Goal: Information Seeking & Learning: Compare options

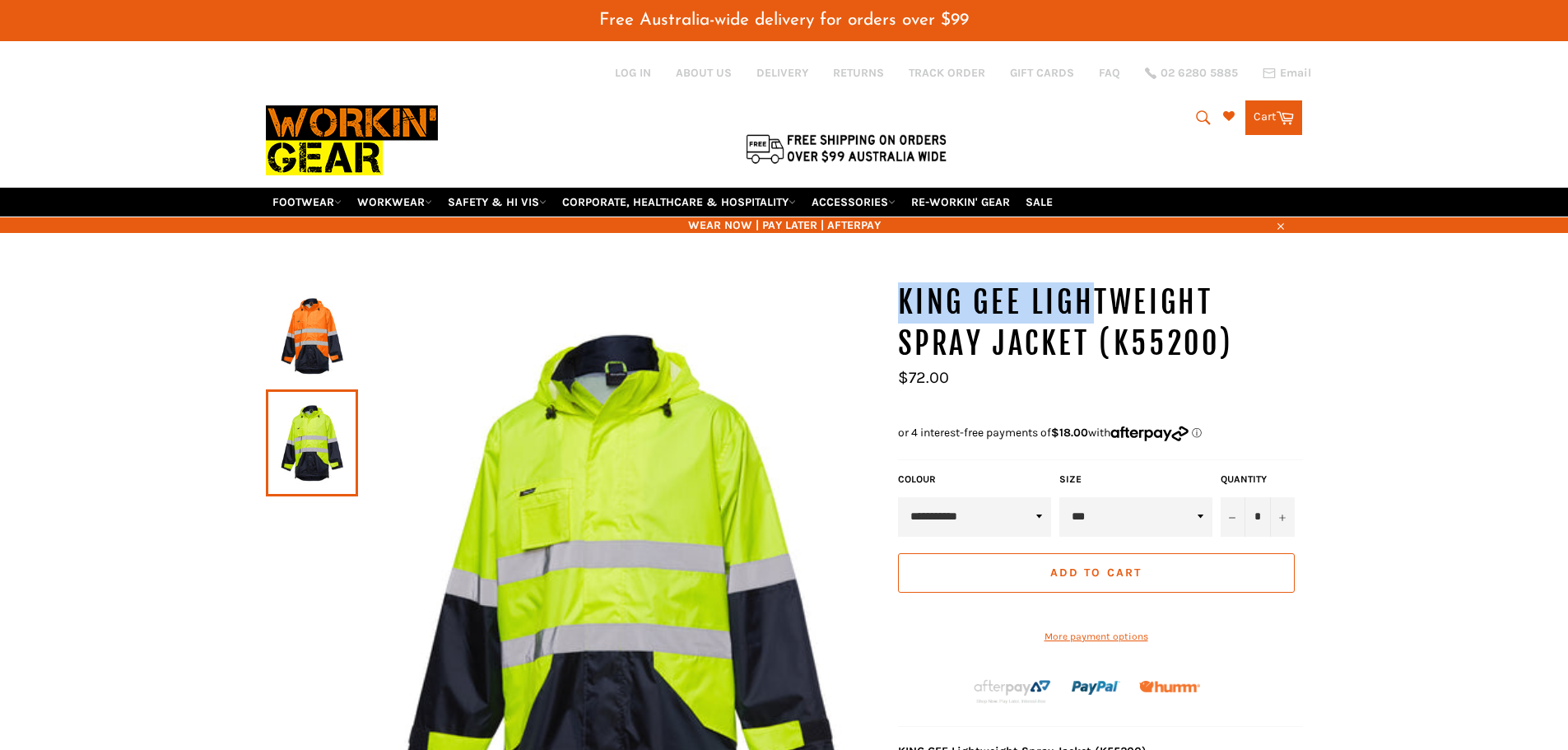
drag, startPoint x: 903, startPoint y: 260, endPoint x: 1098, endPoint y: 316, distance: 202.9
click at [1098, 316] on h1 "KING GEE Lightweight Spray Jacket (K55200)" at bounding box center [1100, 323] width 405 height 81
click at [1082, 363] on h1 "KING GEE Lightweight Spray Jacket (K55200)" at bounding box center [1100, 323] width 405 height 81
click at [432, 199] on icon at bounding box center [428, 202] width 7 height 7
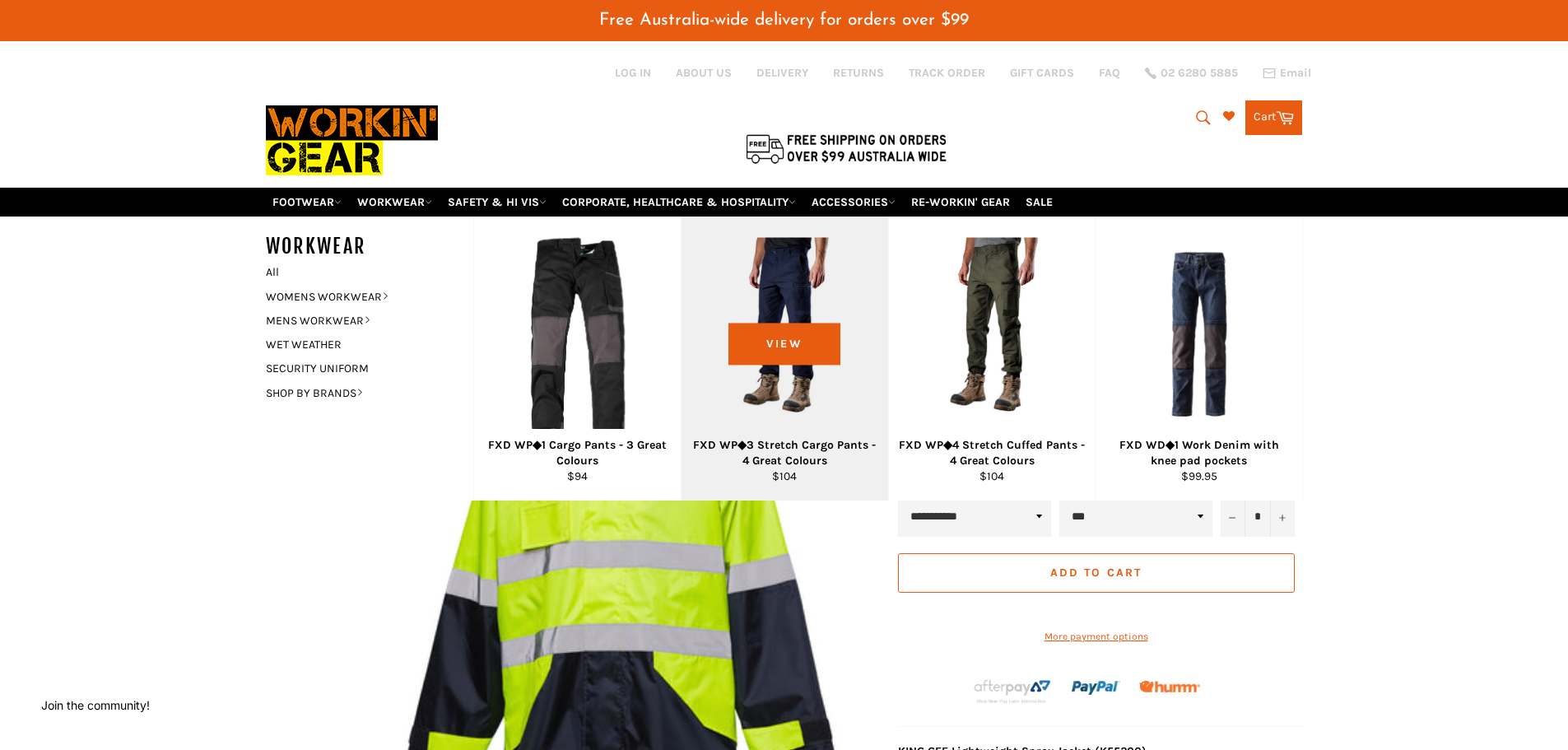
click at [696, 219] on div "View" at bounding box center [785, 359] width 207 height 284
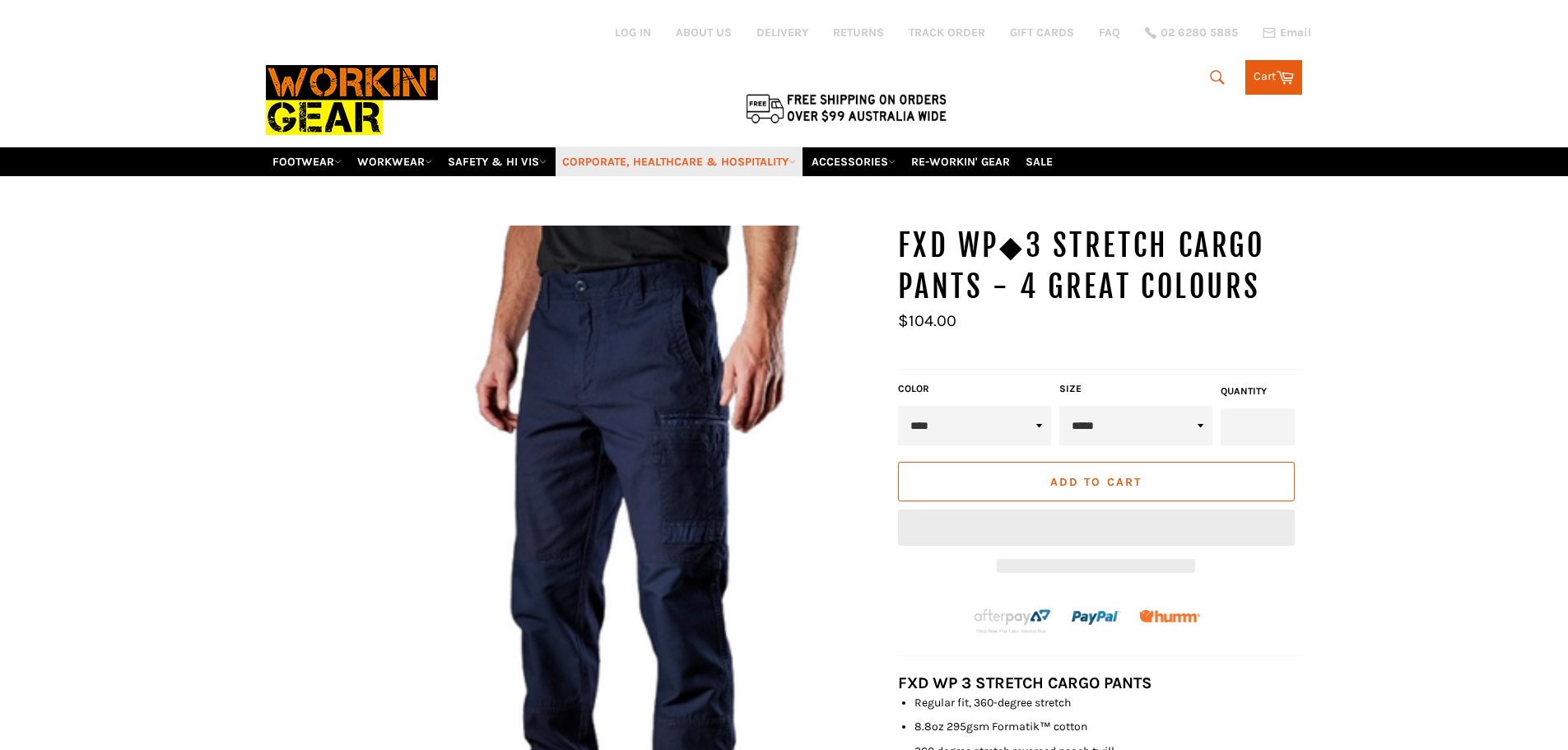
click at [743, 152] on link "CORPORATE, HEALTHCARE & HOSPITALITY" at bounding box center [679, 162] width 247 height 29
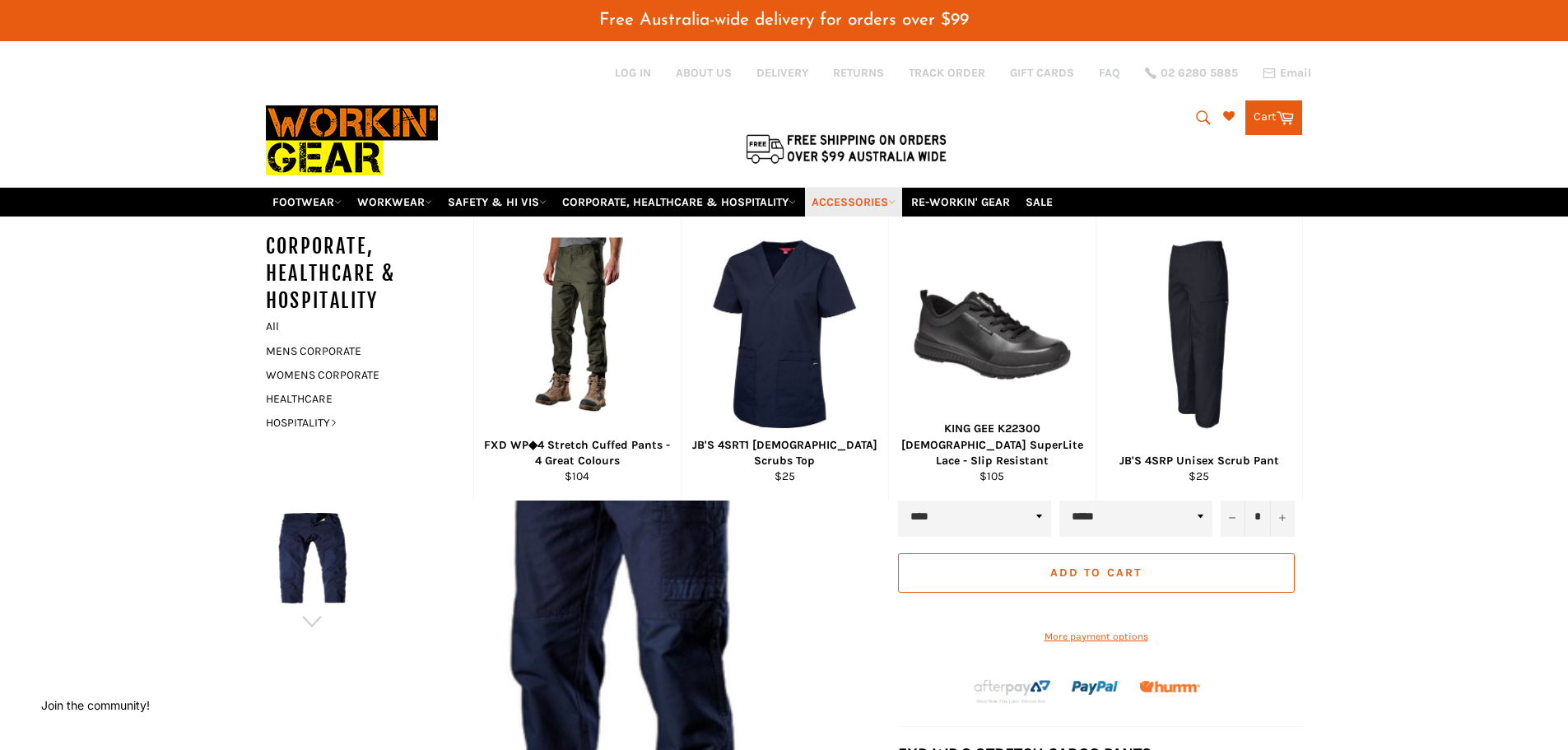
click at [902, 202] on link "ACCESSORIES" at bounding box center [854, 202] width 97 height 29
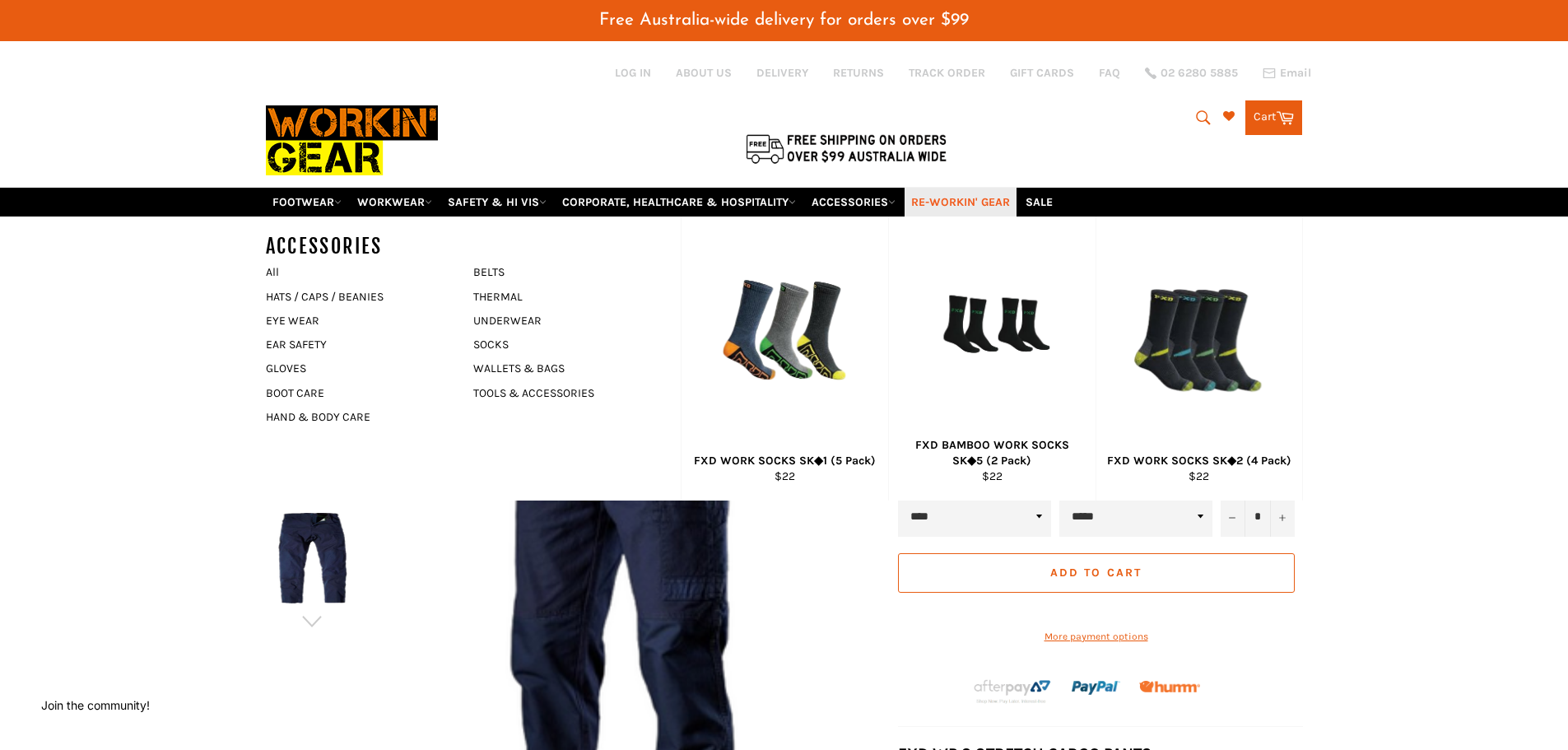
click at [1014, 201] on link "RE-WORKIN' GEAR" at bounding box center [960, 202] width 112 height 29
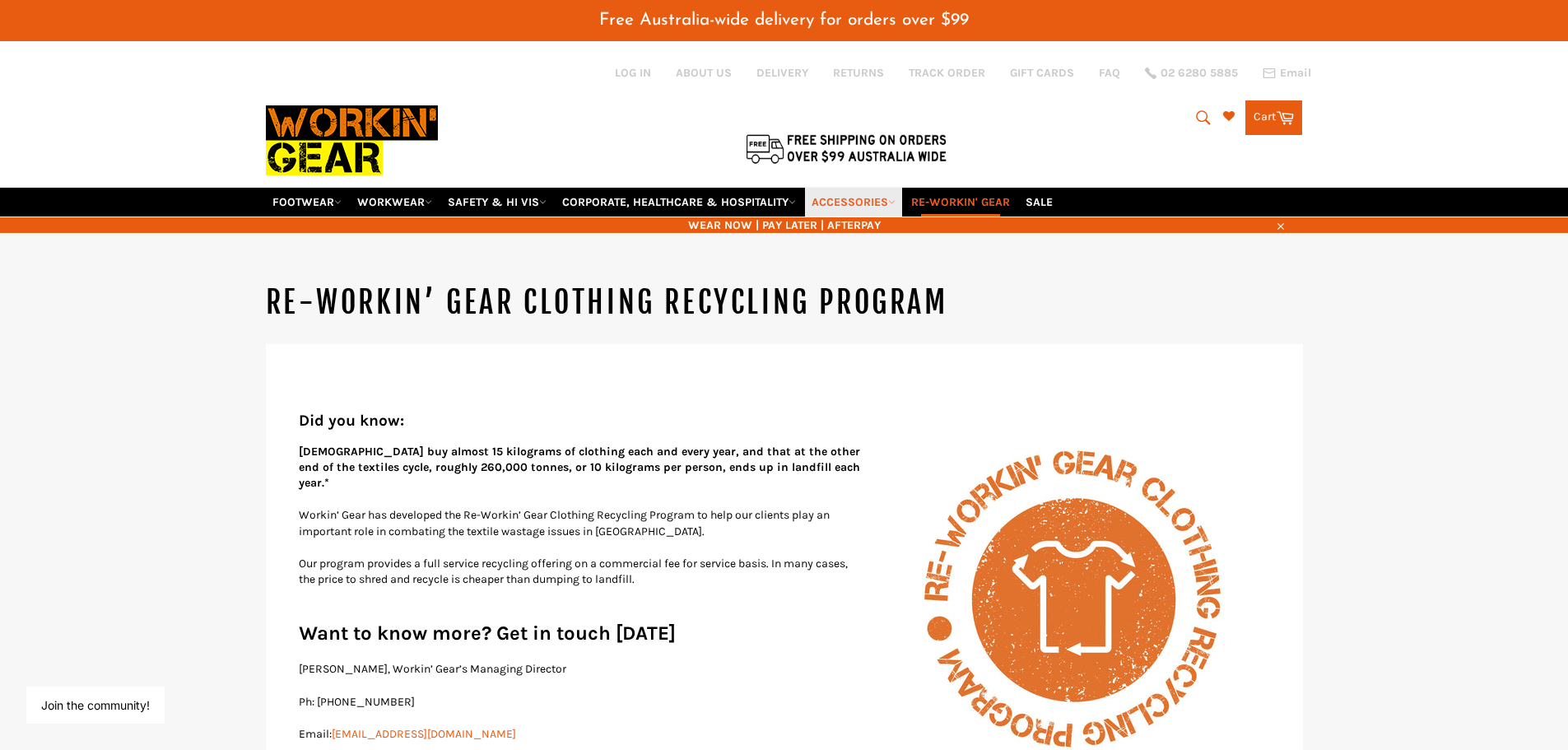
click at [902, 206] on link "ACCESSORIES" at bounding box center [854, 202] width 97 height 29
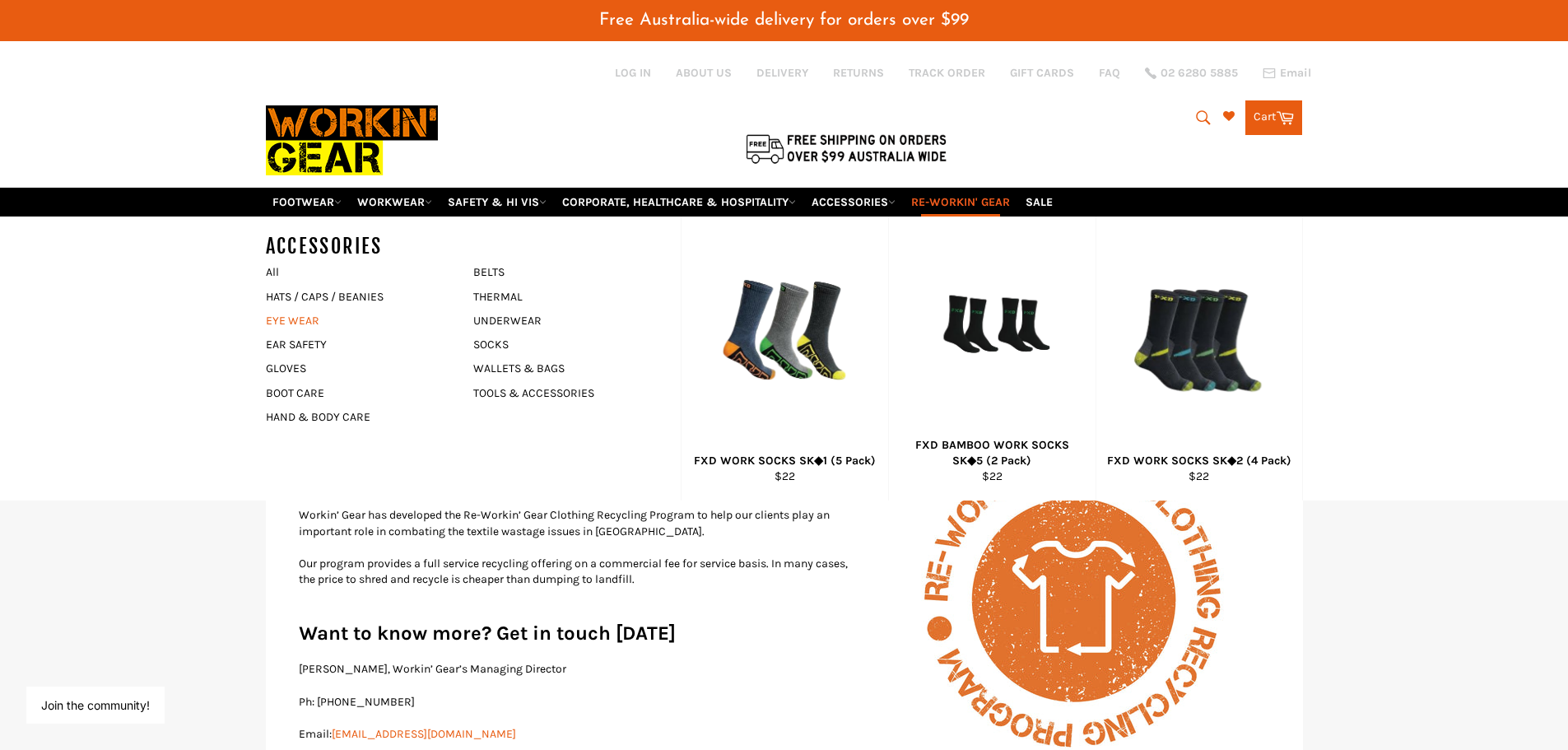
click at [315, 323] on link "EYE WEAR" at bounding box center [358, 321] width 200 height 24
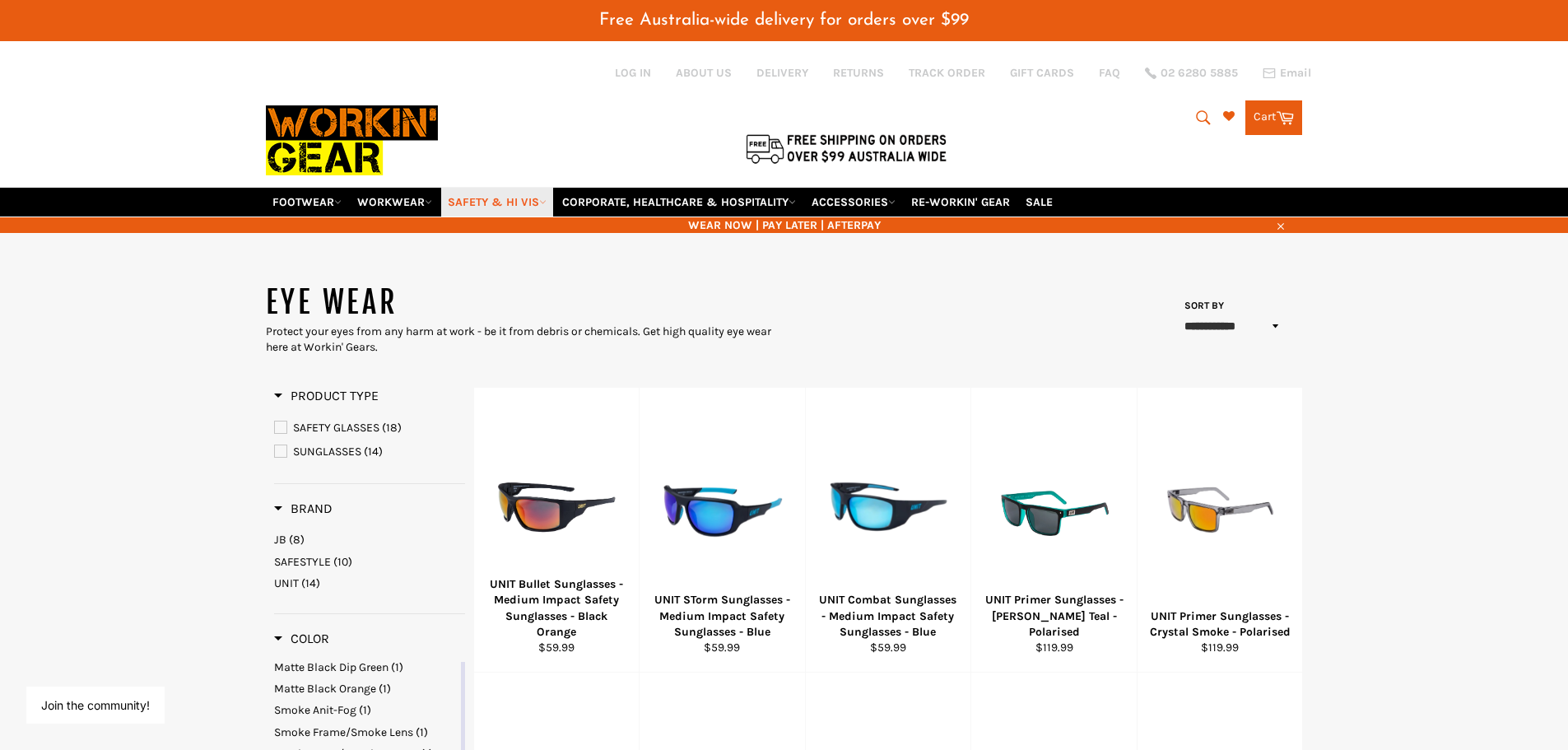
click at [509, 200] on link "SAFETY & HI VIS" at bounding box center [497, 202] width 112 height 29
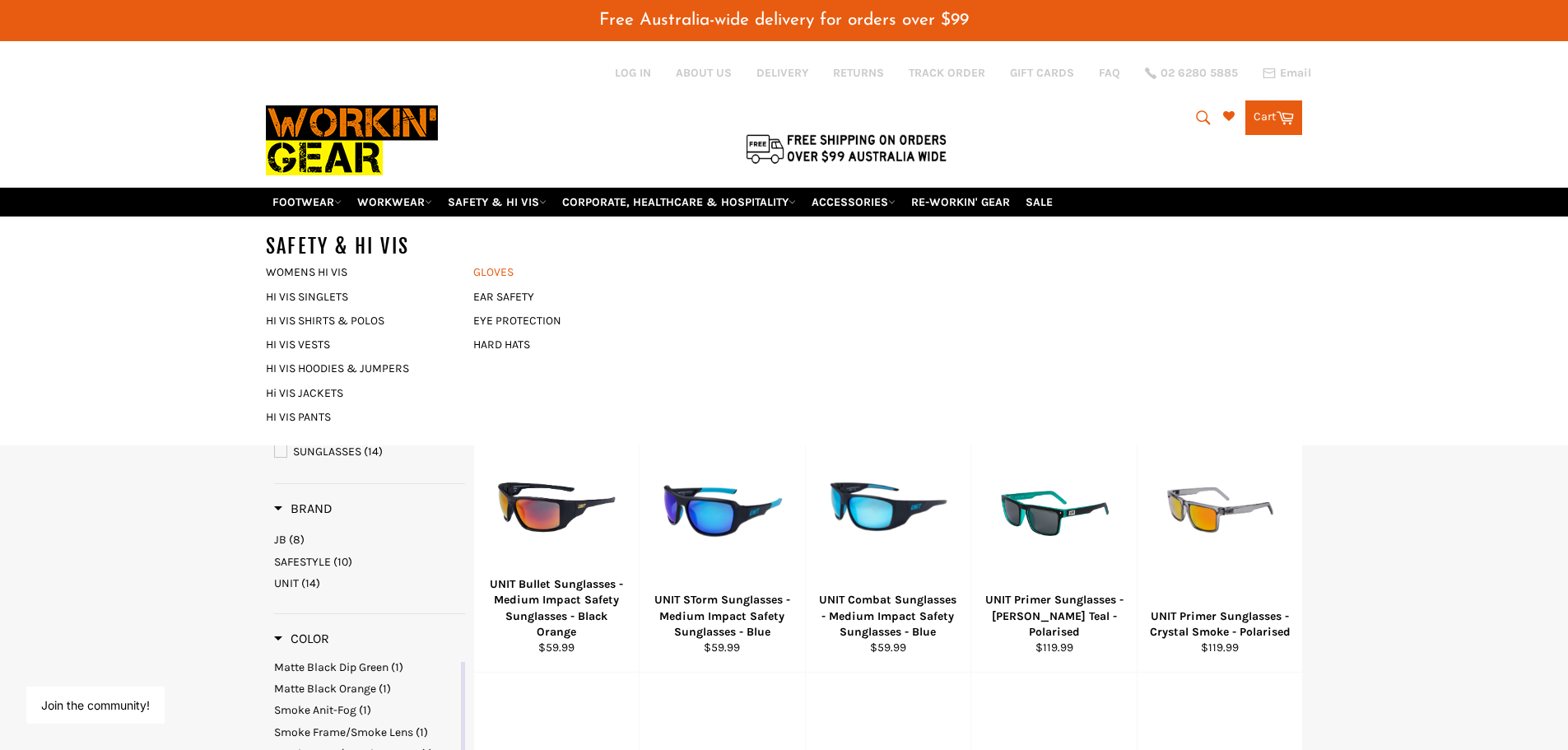
click at [502, 268] on link "GLOVES" at bounding box center [565, 272] width 200 height 24
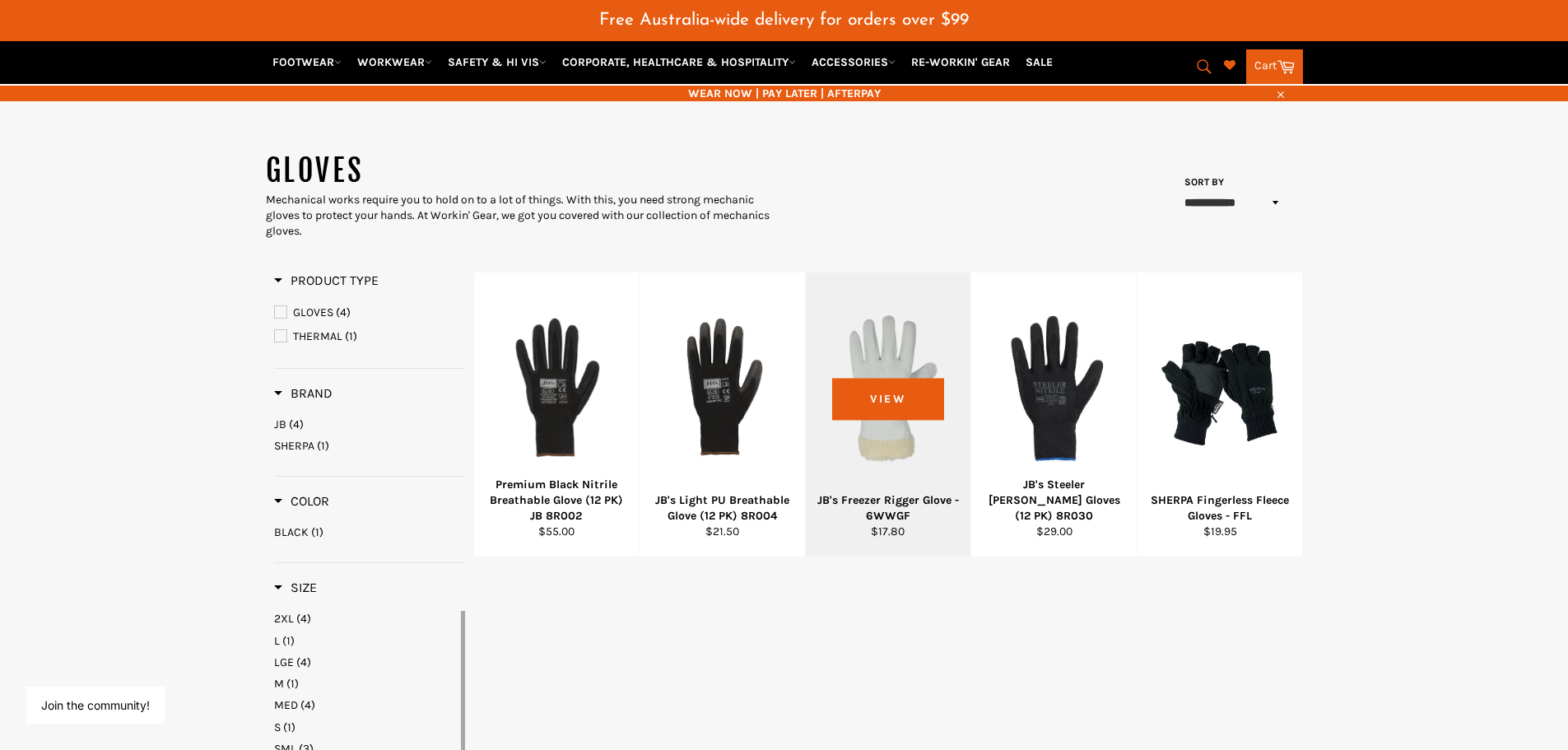
scroll to position [82, 0]
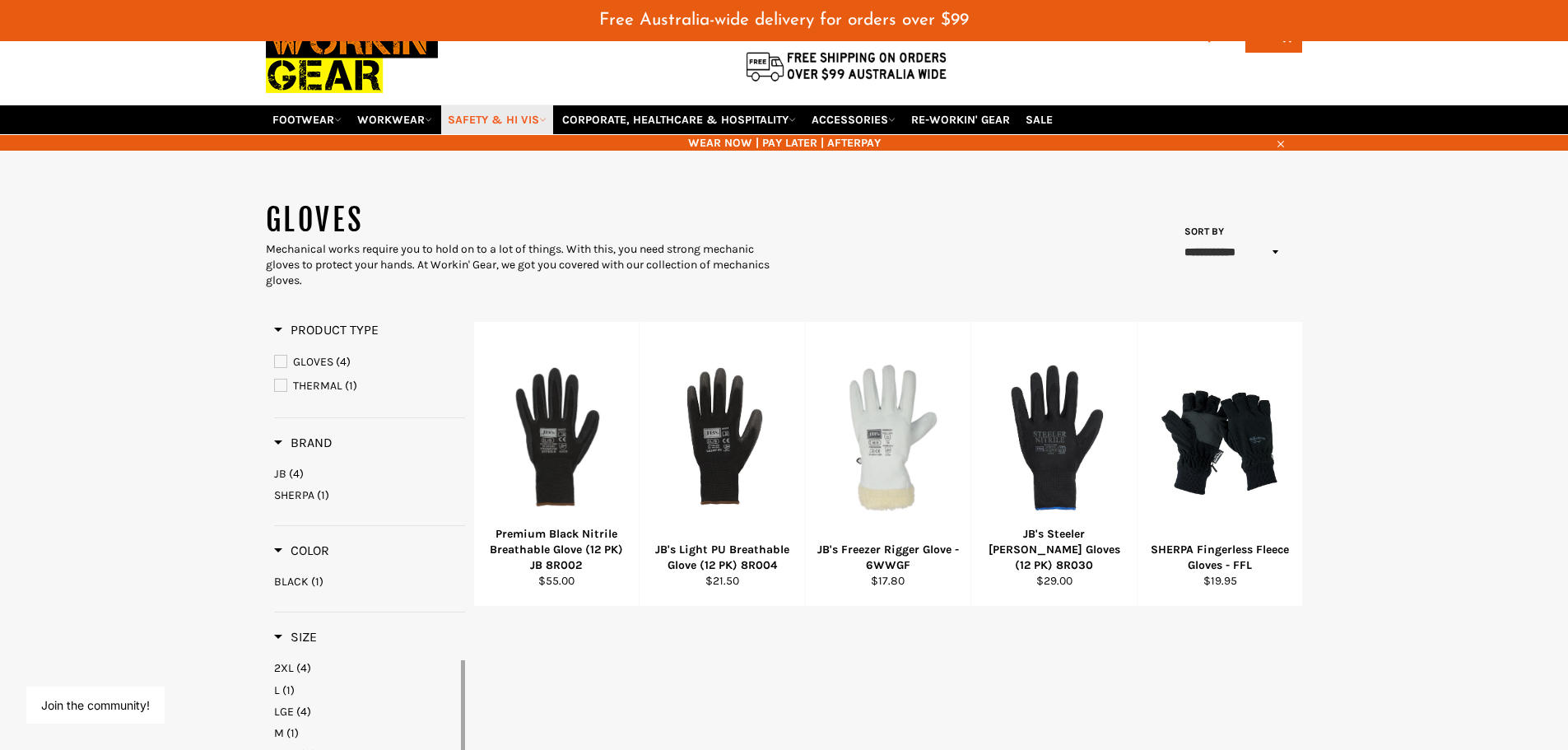
click at [491, 120] on link "SAFETY & HI VIS" at bounding box center [497, 119] width 112 height 29
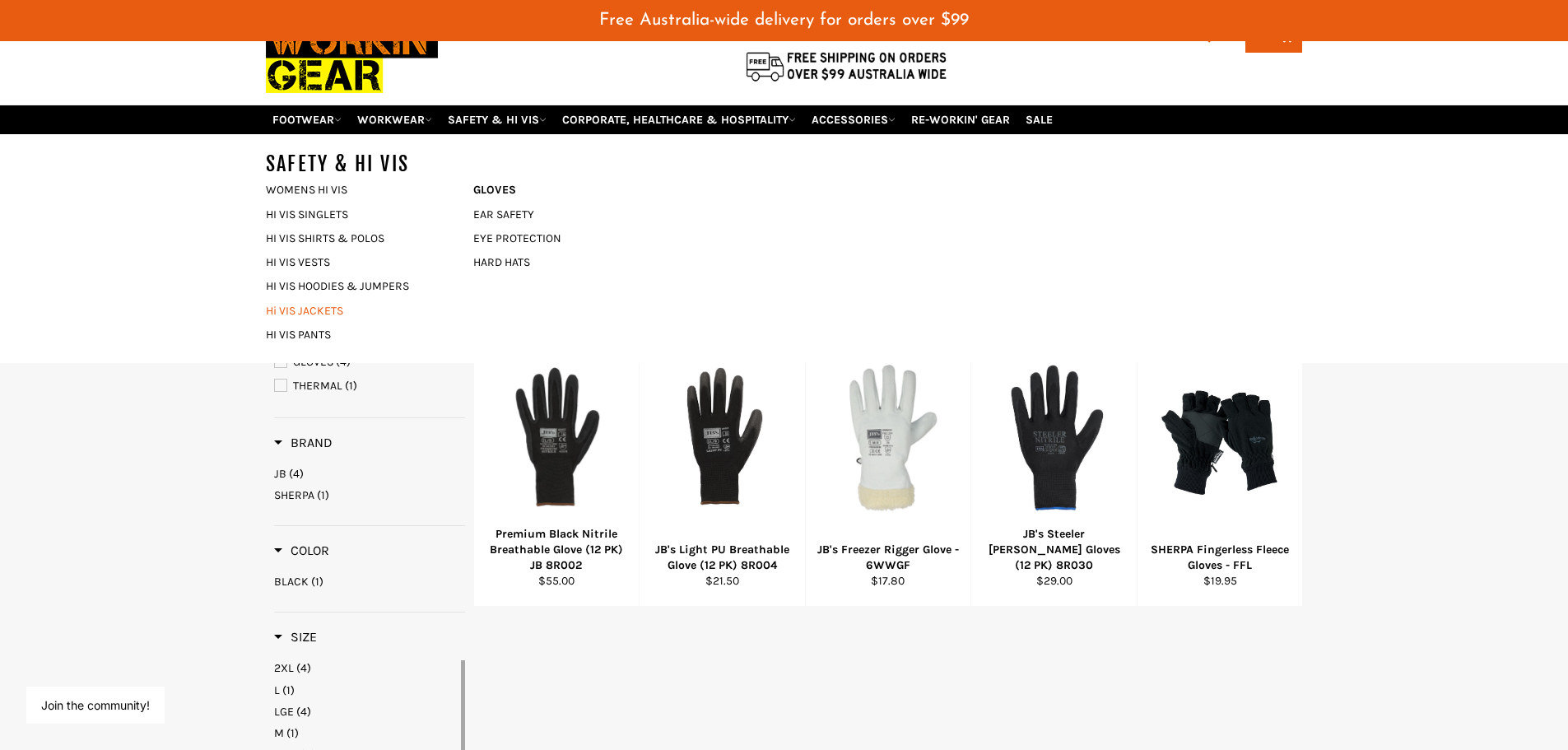
click at [332, 319] on link "Hi VIS JACKETS" at bounding box center [358, 310] width 200 height 24
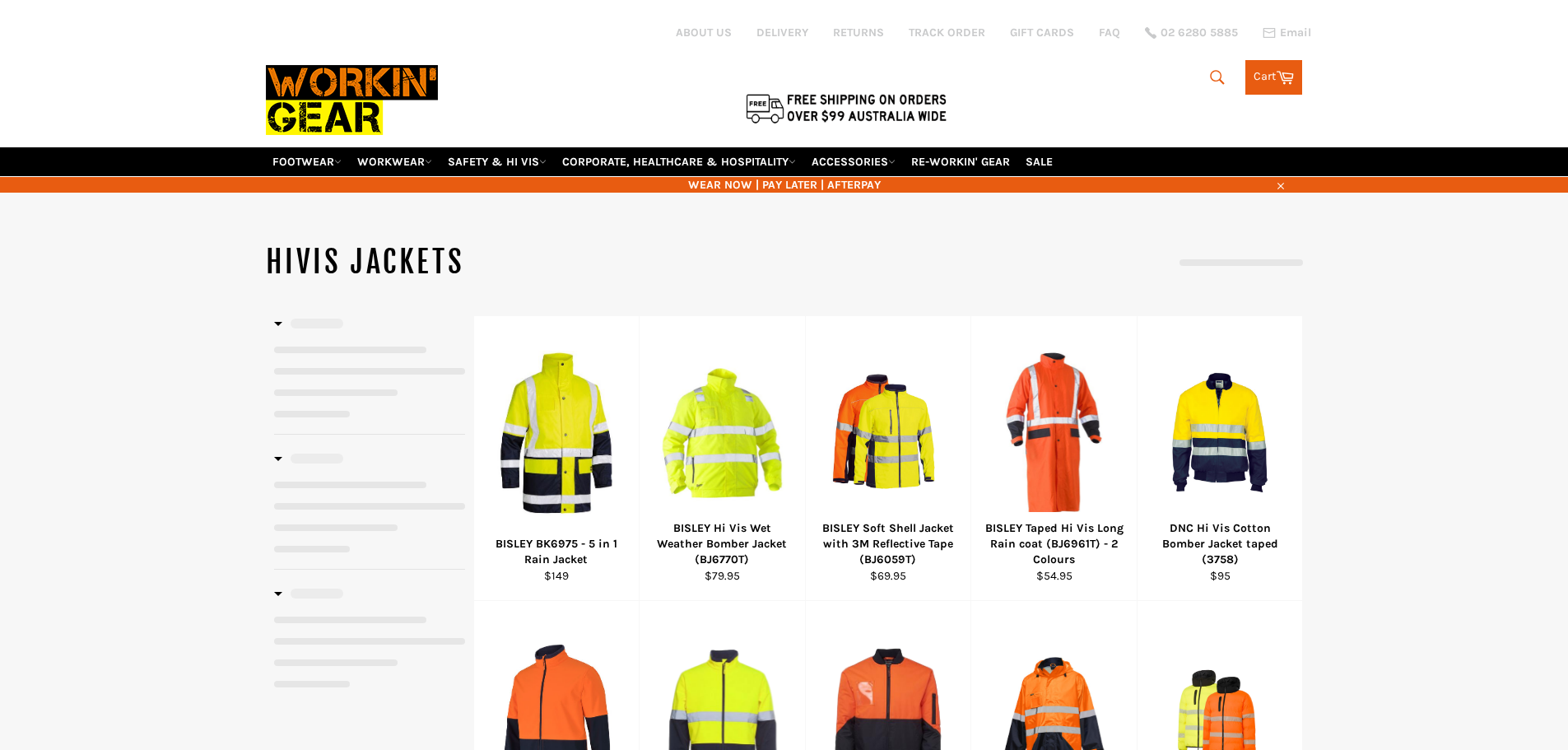
select select "**********"
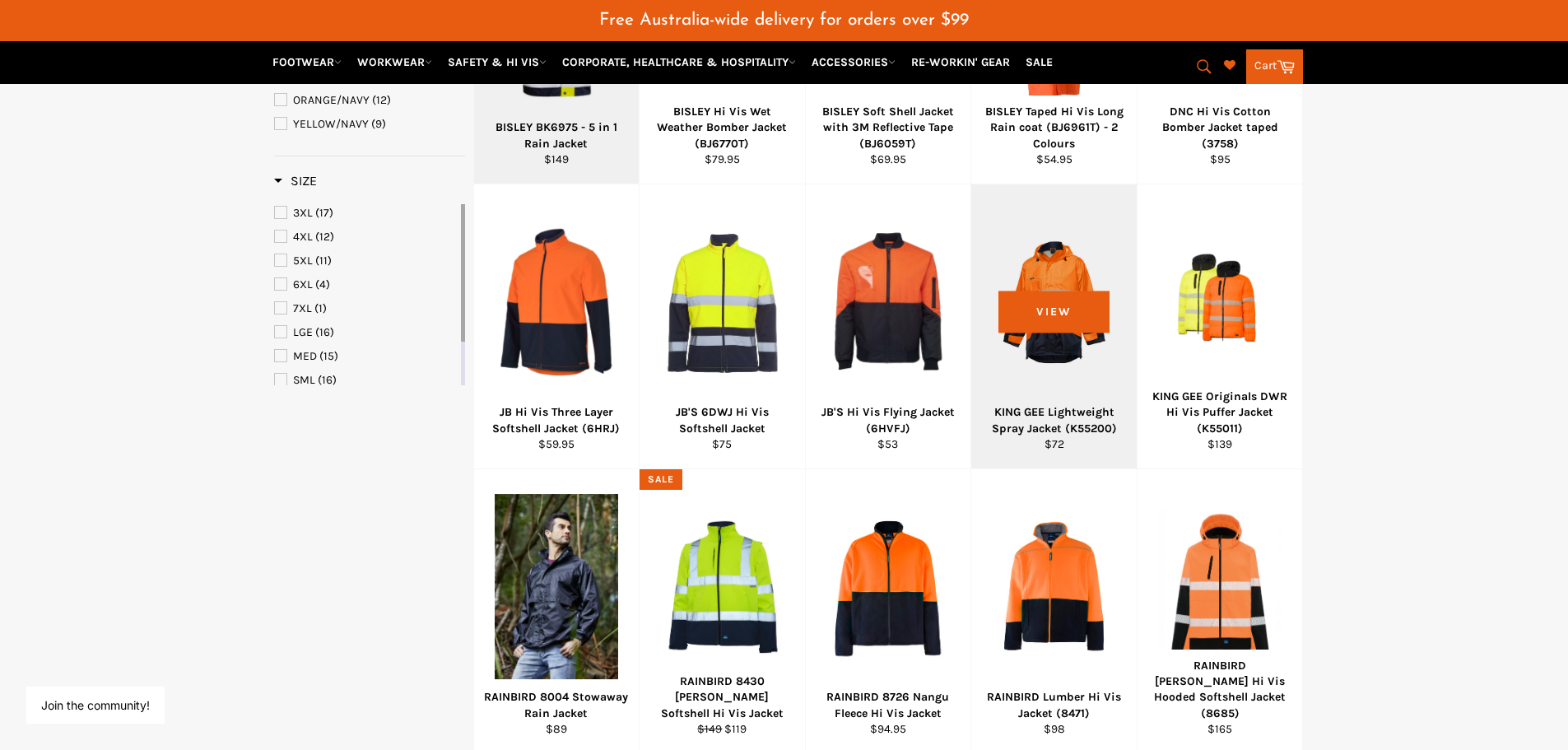
scroll to position [247, 0]
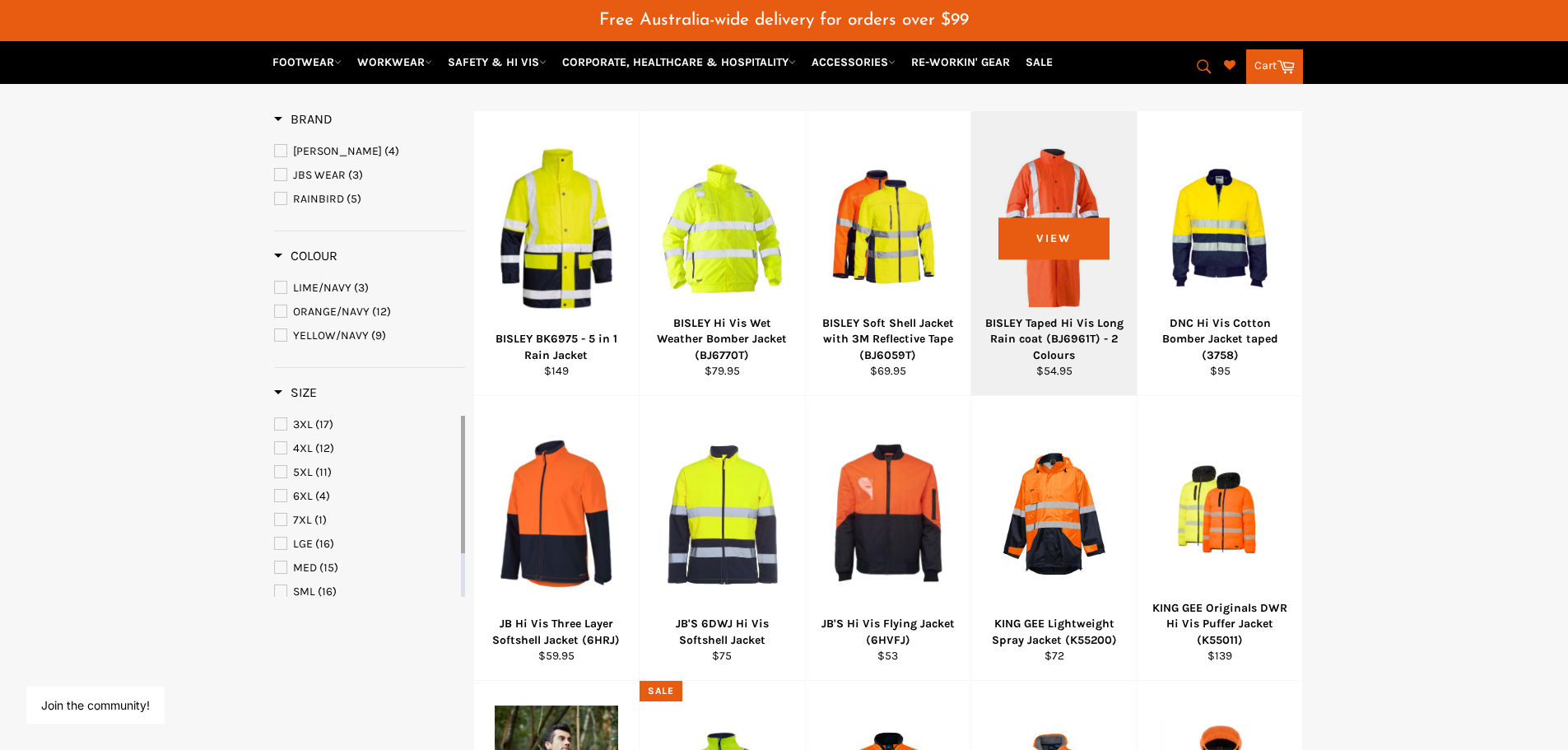
click at [1062, 298] on div "View" at bounding box center [1053, 254] width 165 height 284
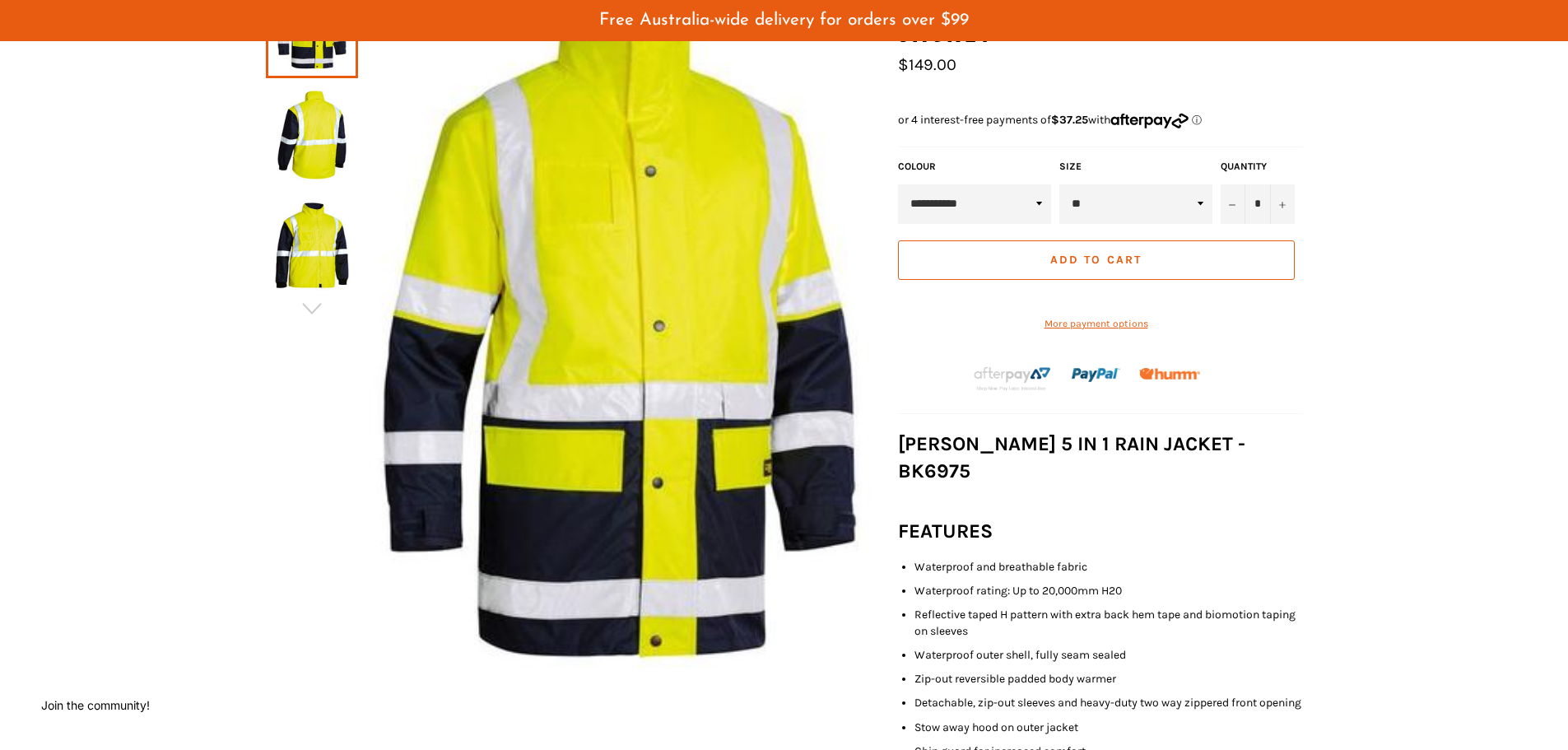
scroll to position [82, 0]
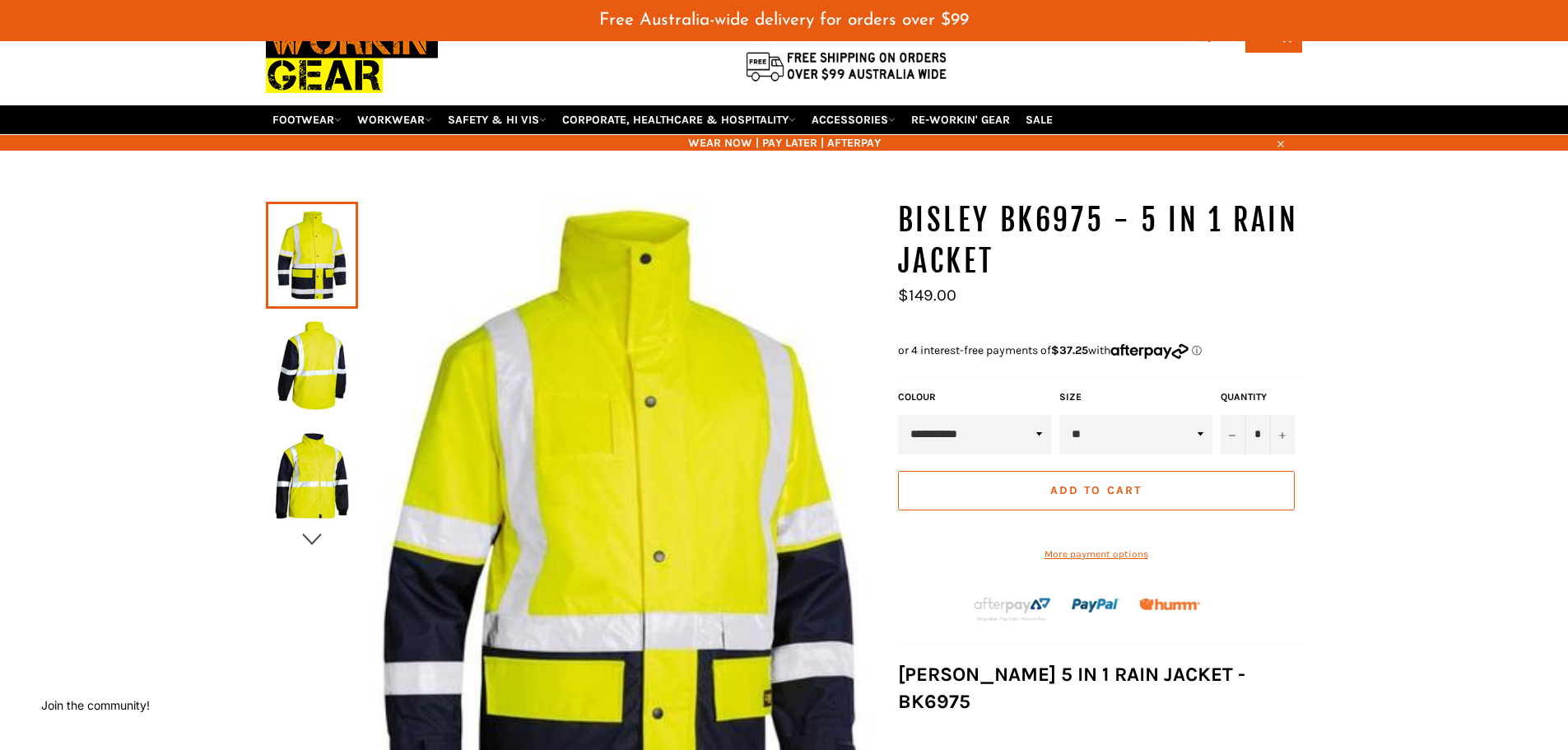
click at [309, 535] on icon "button" at bounding box center [312, 540] width 25 height 25
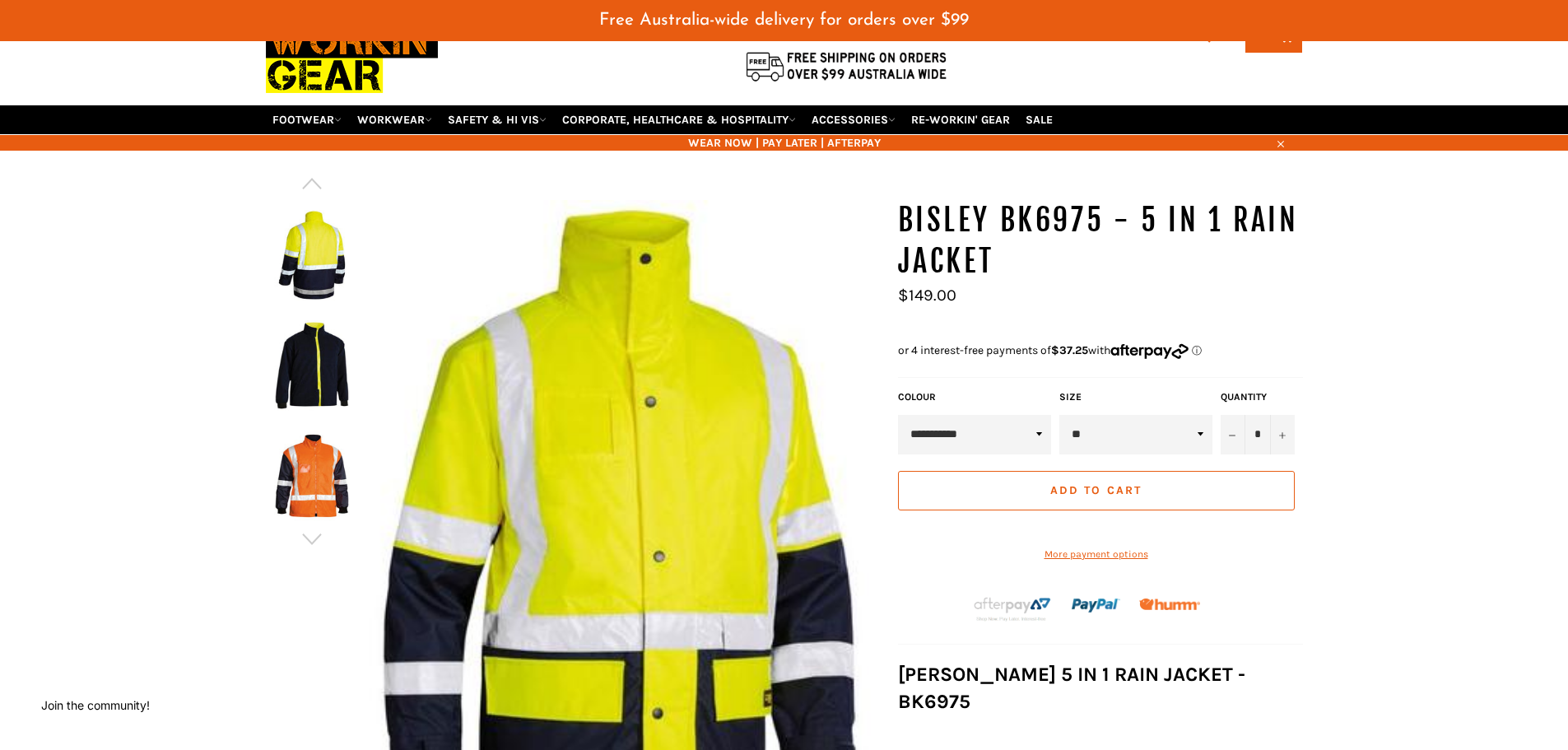
click at [313, 372] on img at bounding box center [312, 366] width 76 height 91
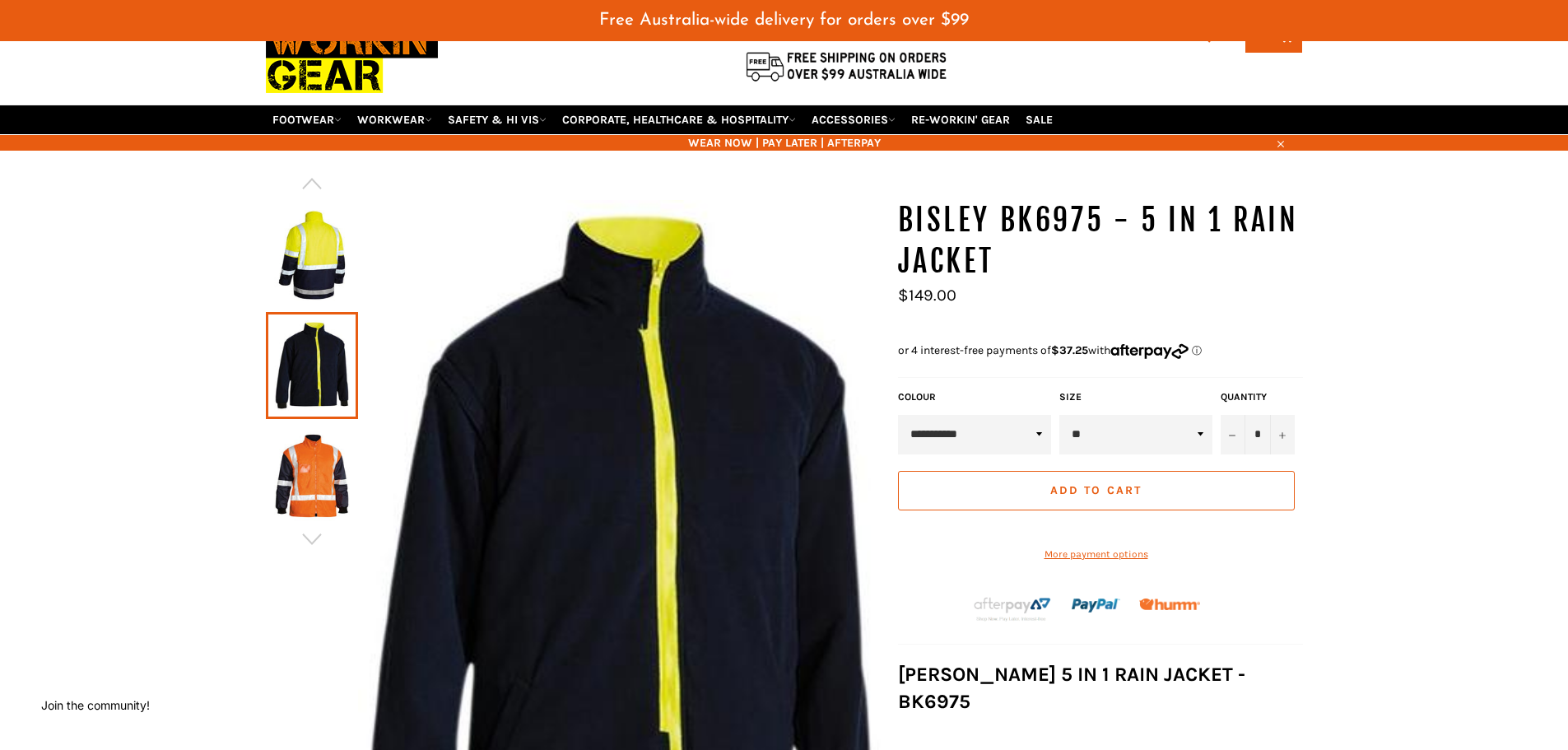
click at [332, 248] on img at bounding box center [312, 255] width 76 height 91
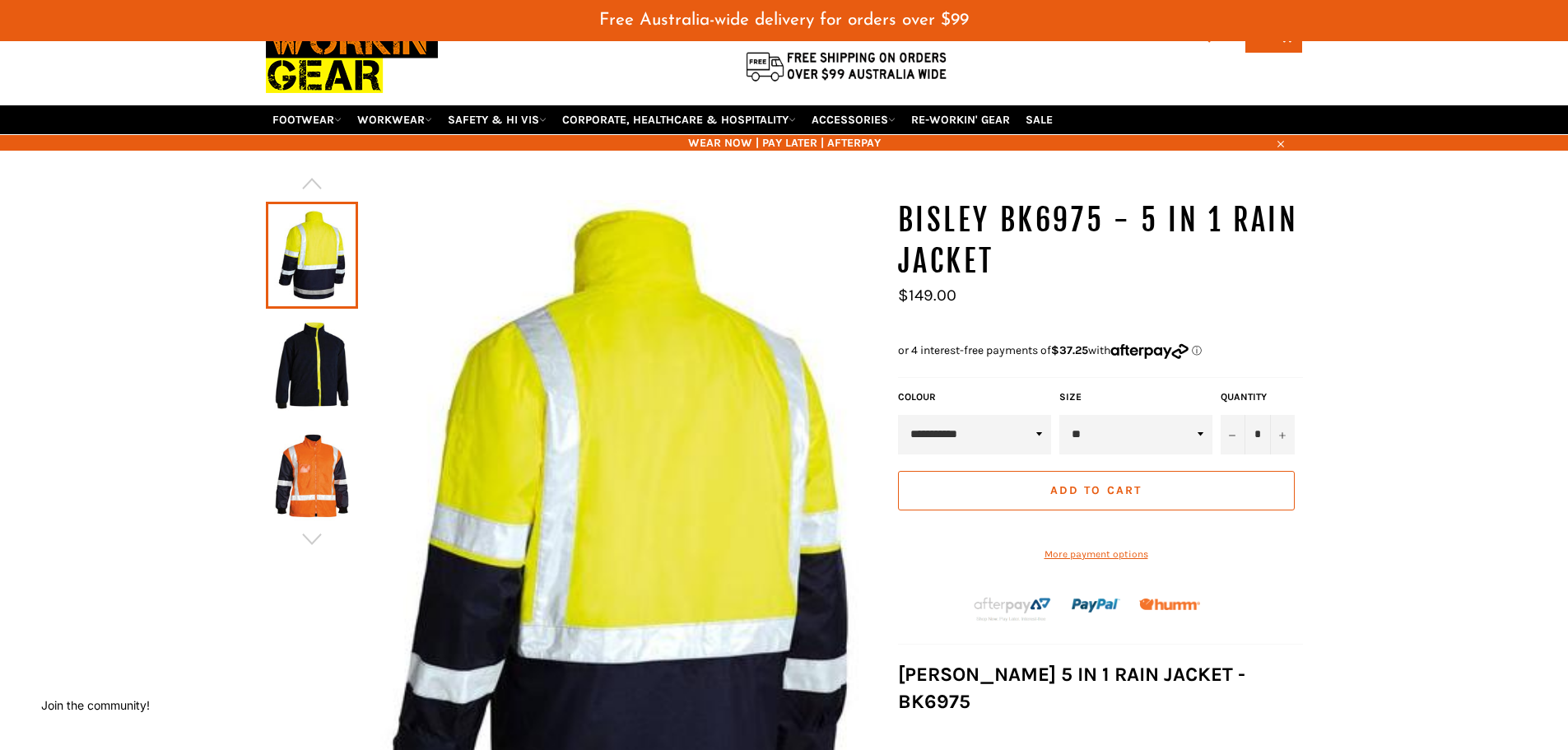
click at [332, 351] on img at bounding box center [312, 366] width 76 height 91
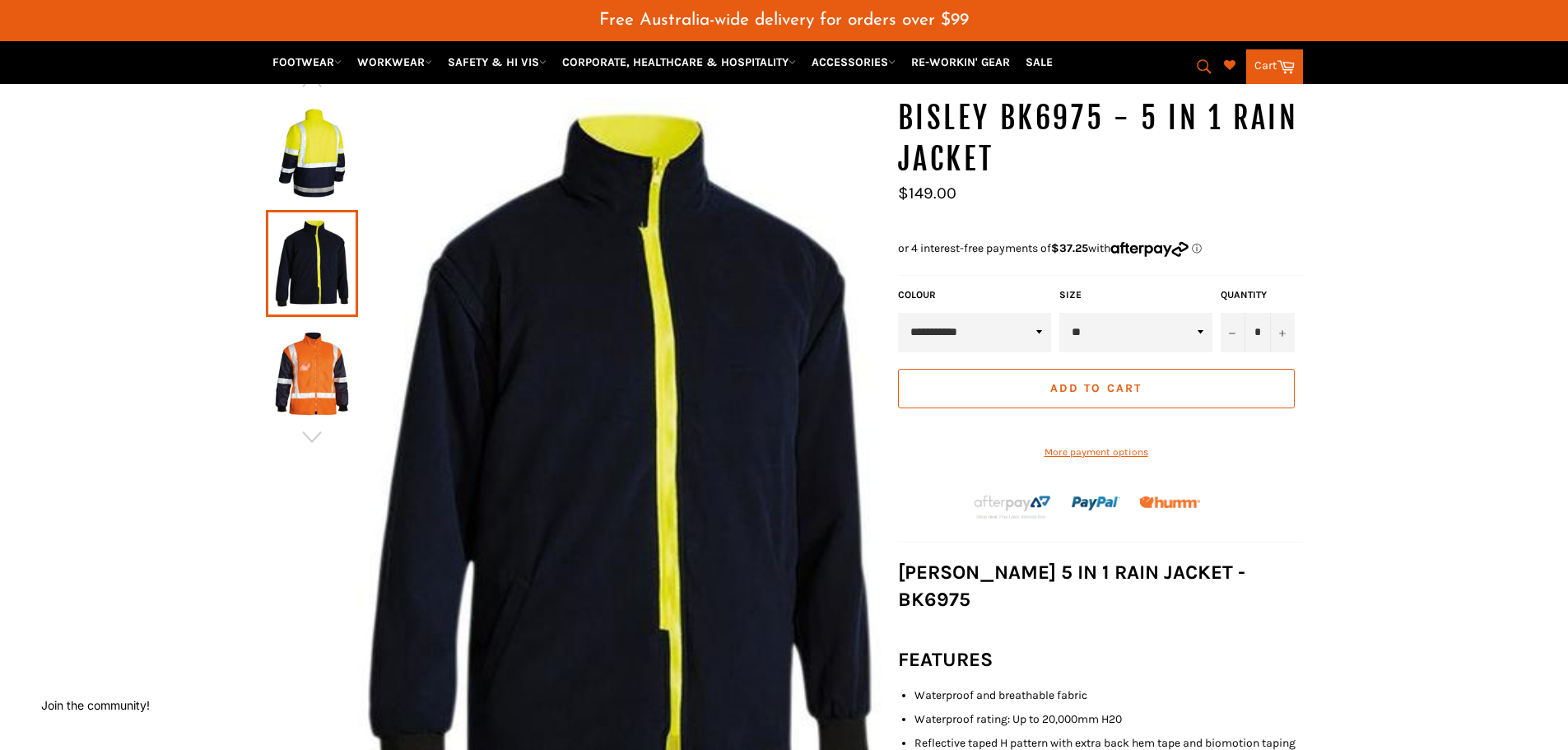
scroll to position [164, 0]
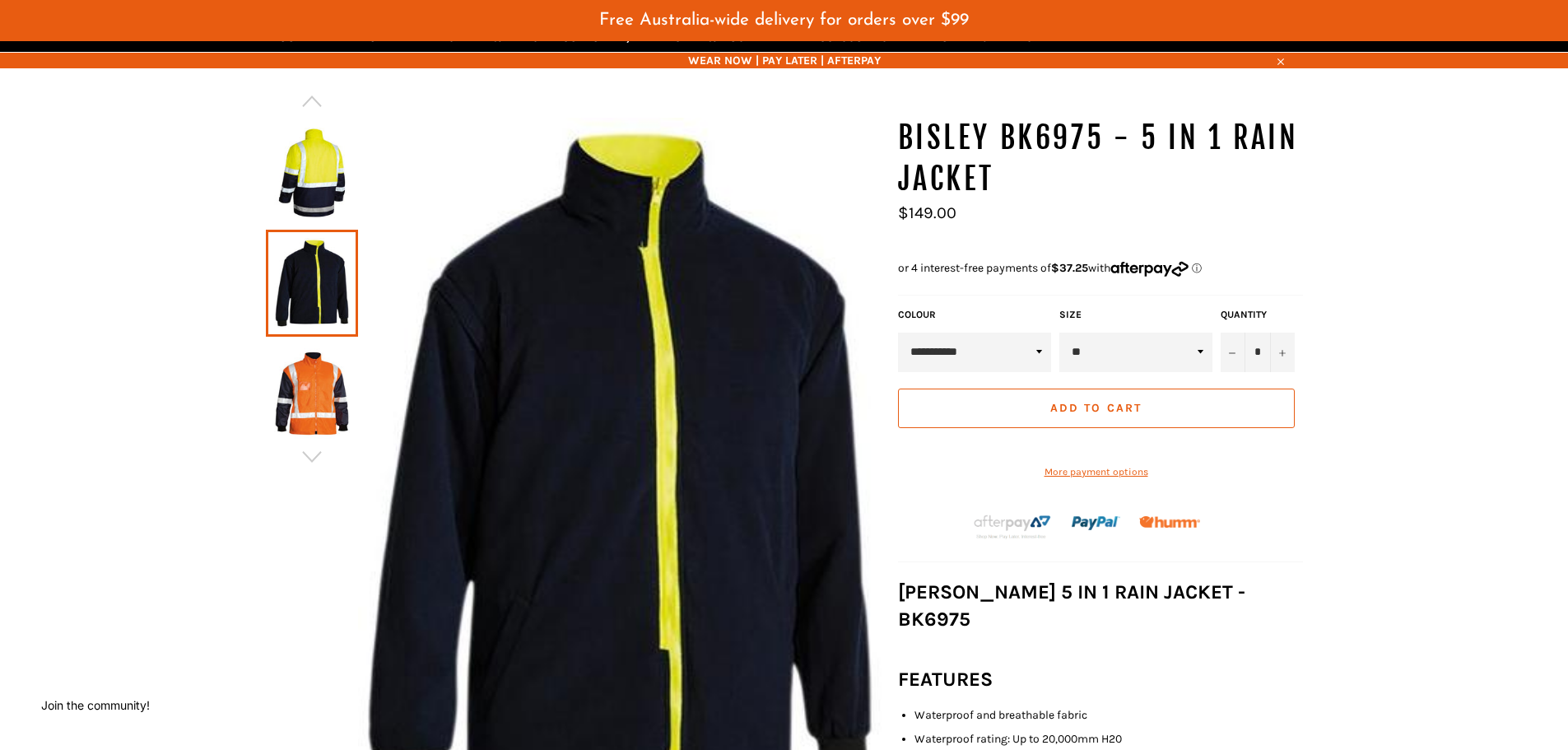
click at [313, 201] on img at bounding box center [312, 172] width 76 height 91
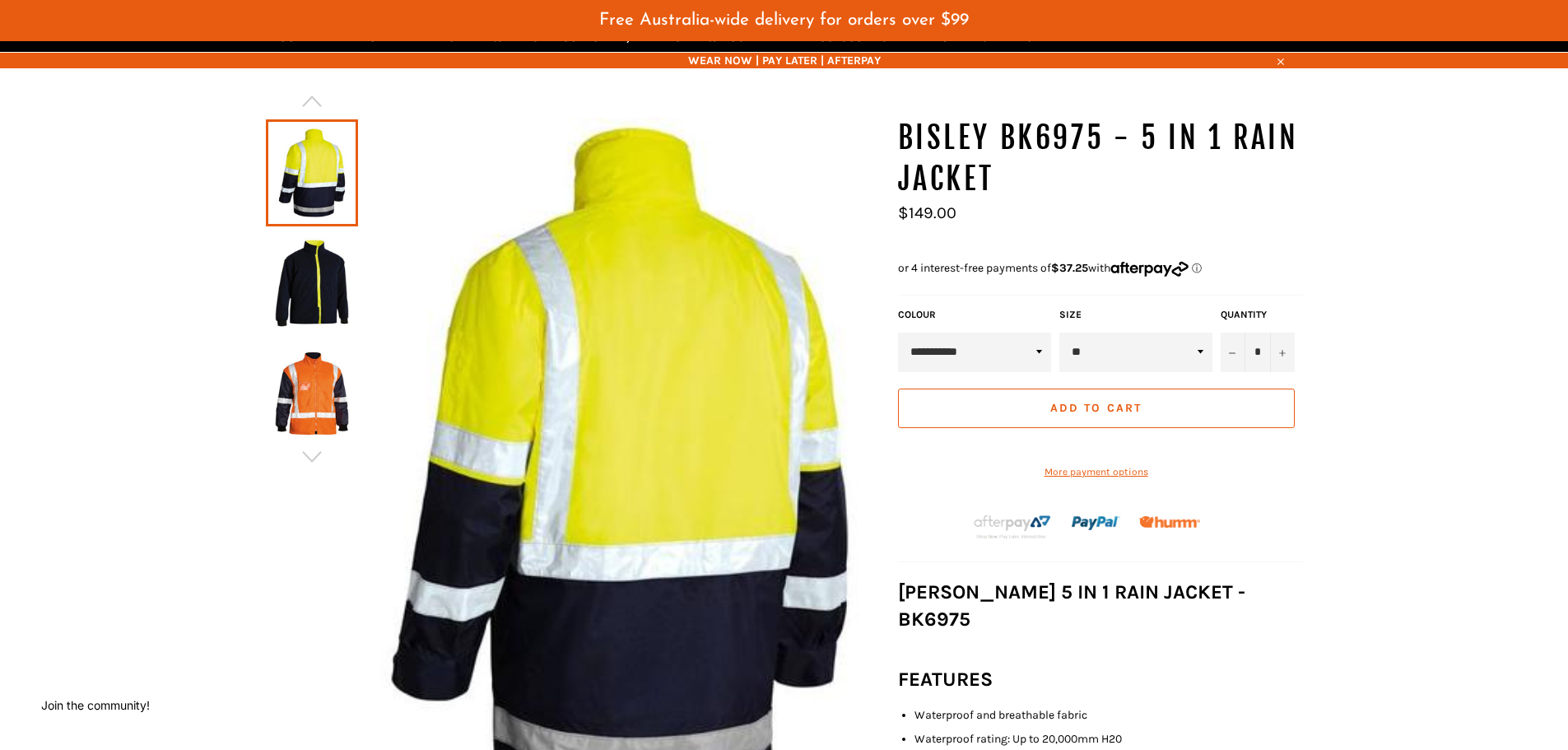
click at [317, 338] on div at bounding box center [312, 283] width 92 height 110
click at [320, 383] on img at bounding box center [312, 393] width 76 height 91
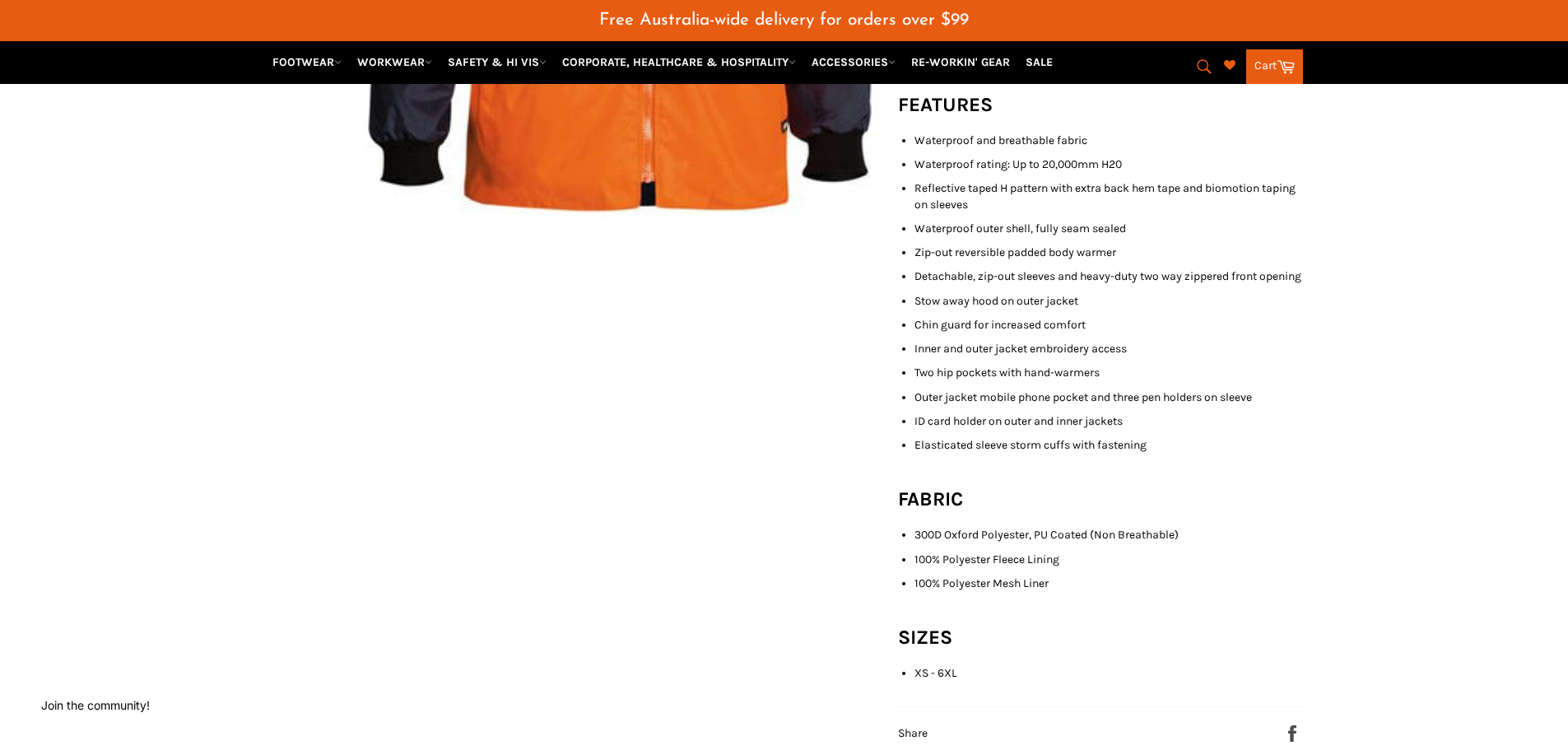
scroll to position [741, 0]
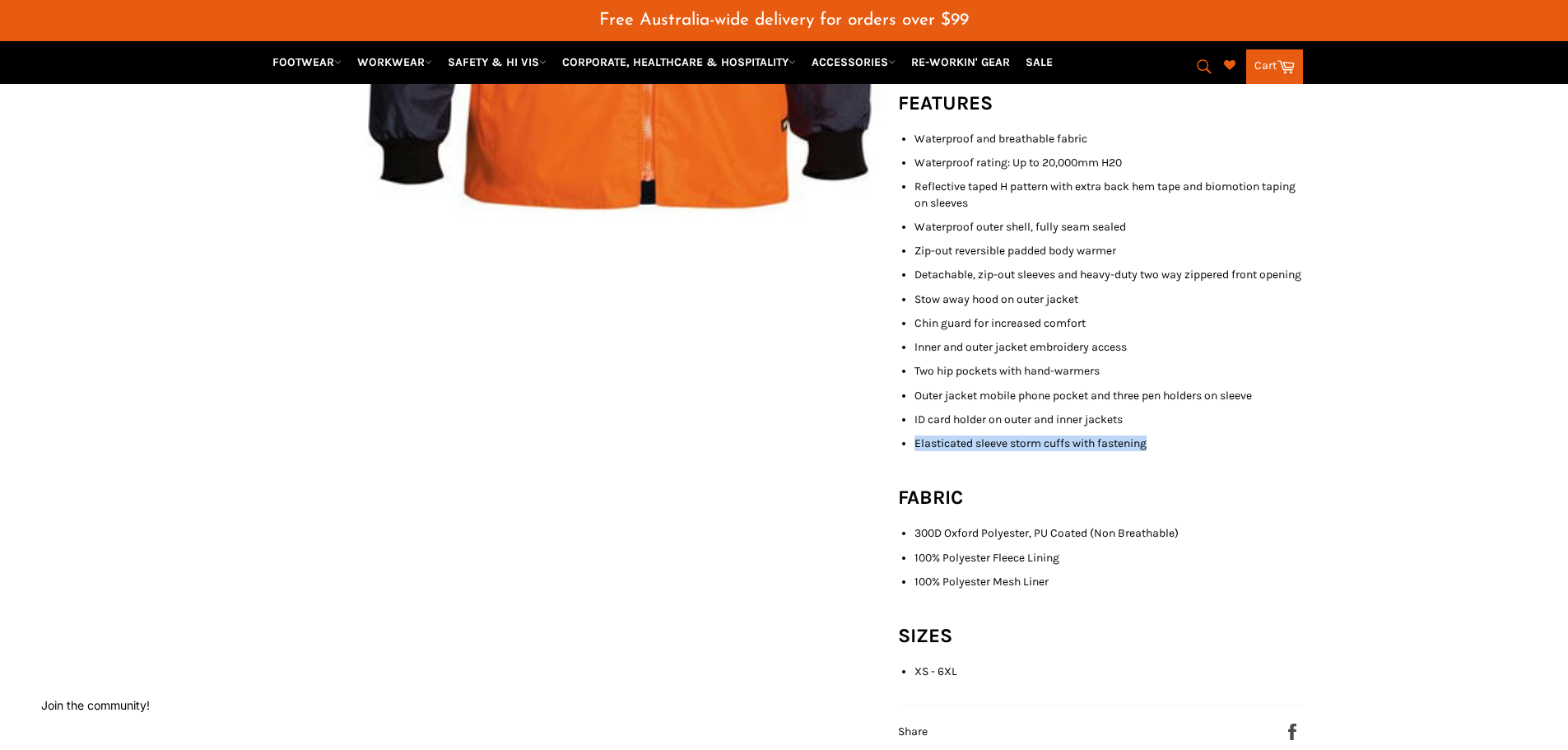
drag, startPoint x: 915, startPoint y: 481, endPoint x: 1167, endPoint y: 490, distance: 252.2
click at [1167, 451] on li "Elasticated sleeve storm cuffs with fastening" at bounding box center [1109, 443] width 388 height 16
click at [1119, 283] on li "Detachable, zip-out sleeves and heavy-duty two way zippered front opening" at bounding box center [1109, 275] width 388 height 16
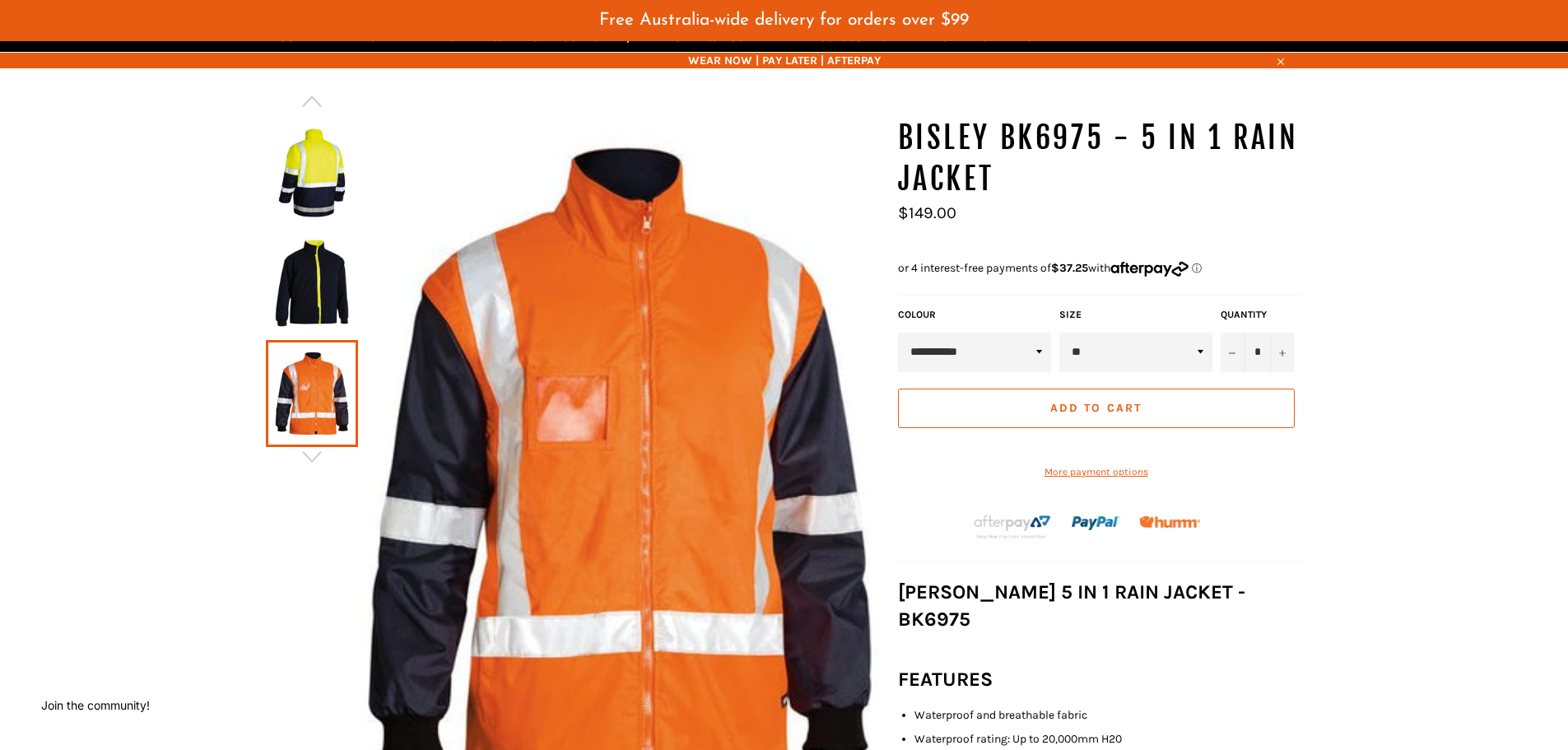
click at [999, 351] on select "**********" at bounding box center [974, 352] width 153 height 40
click at [335, 264] on img at bounding box center [312, 283] width 76 height 91
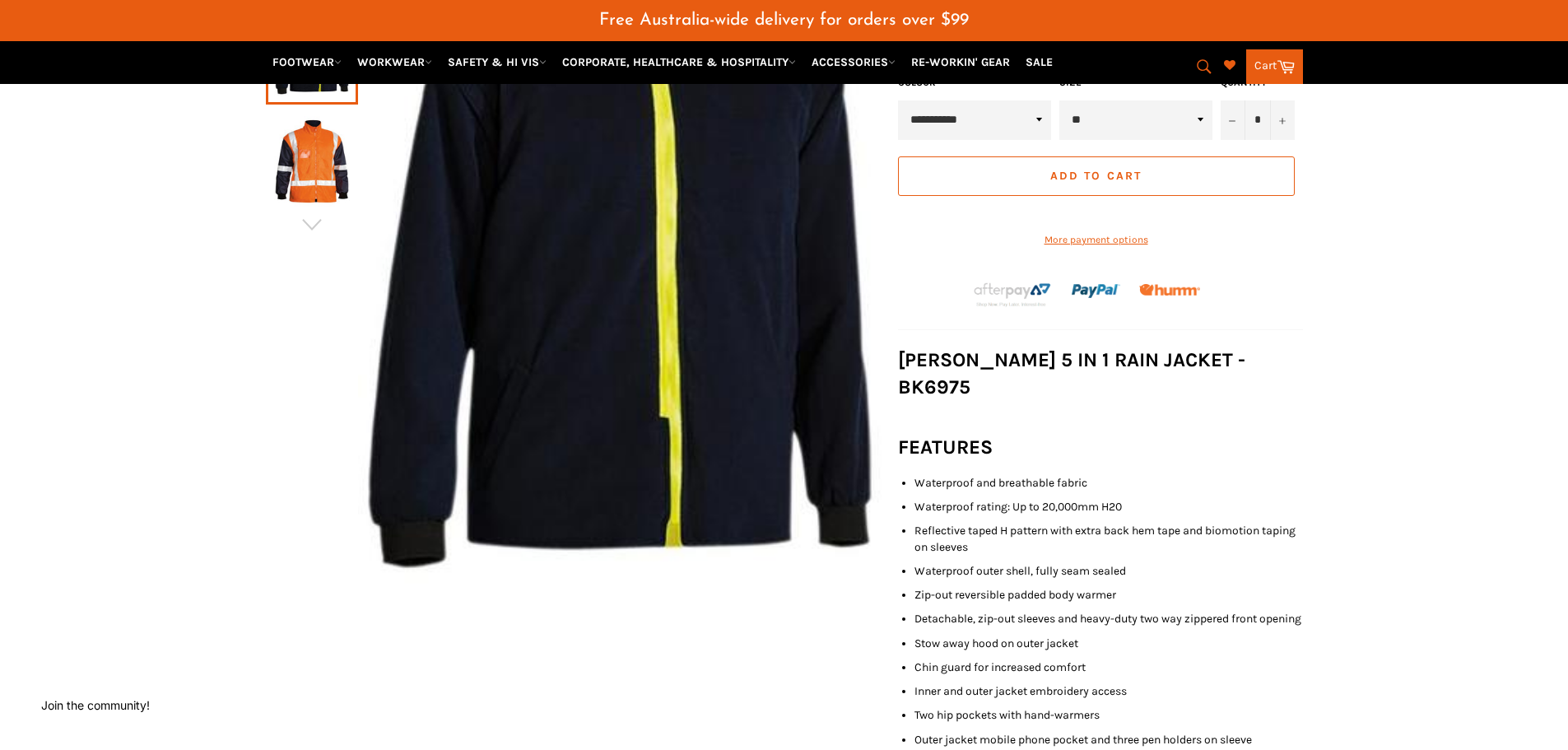
scroll to position [412, 0]
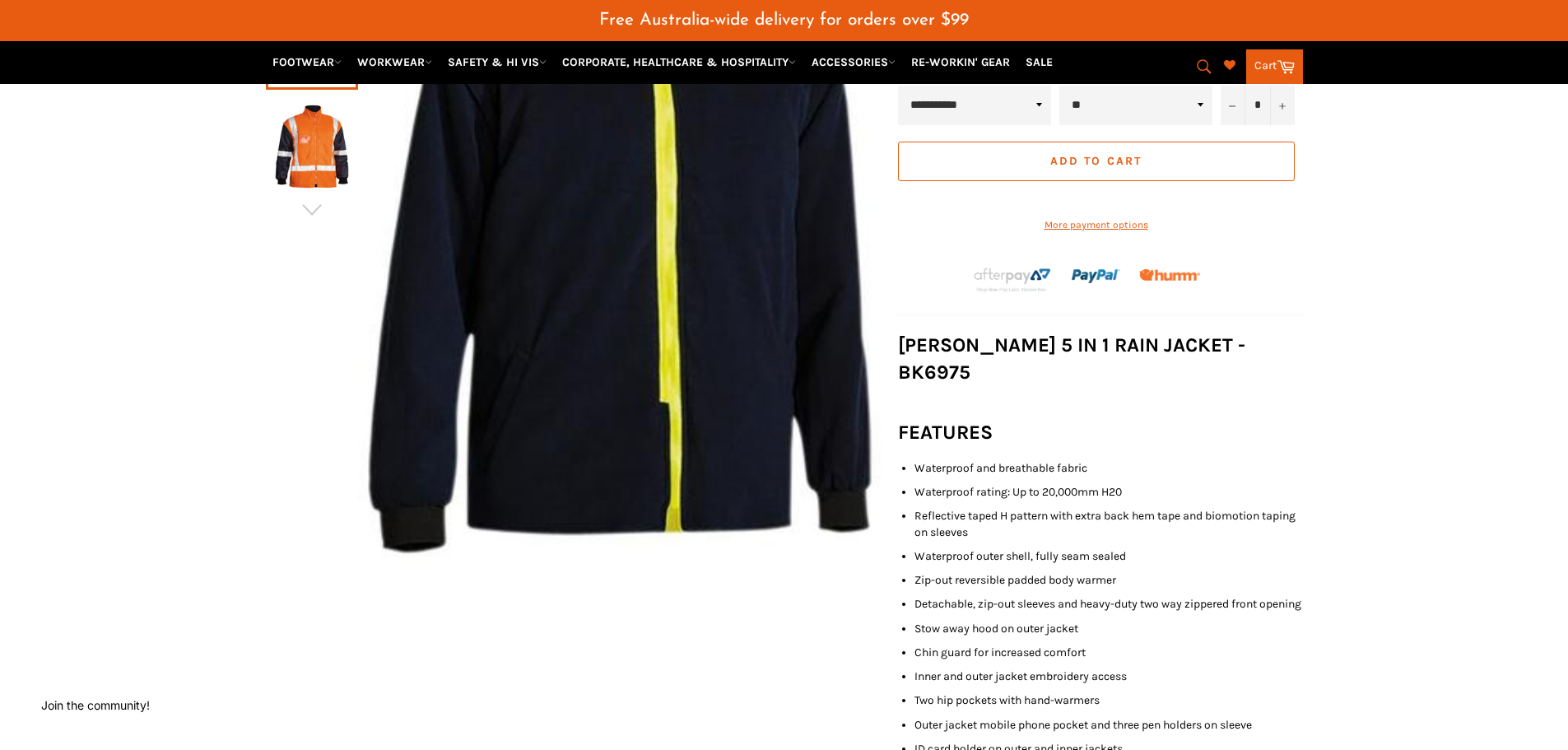
click at [311, 179] on img at bounding box center [312, 147] width 76 height 91
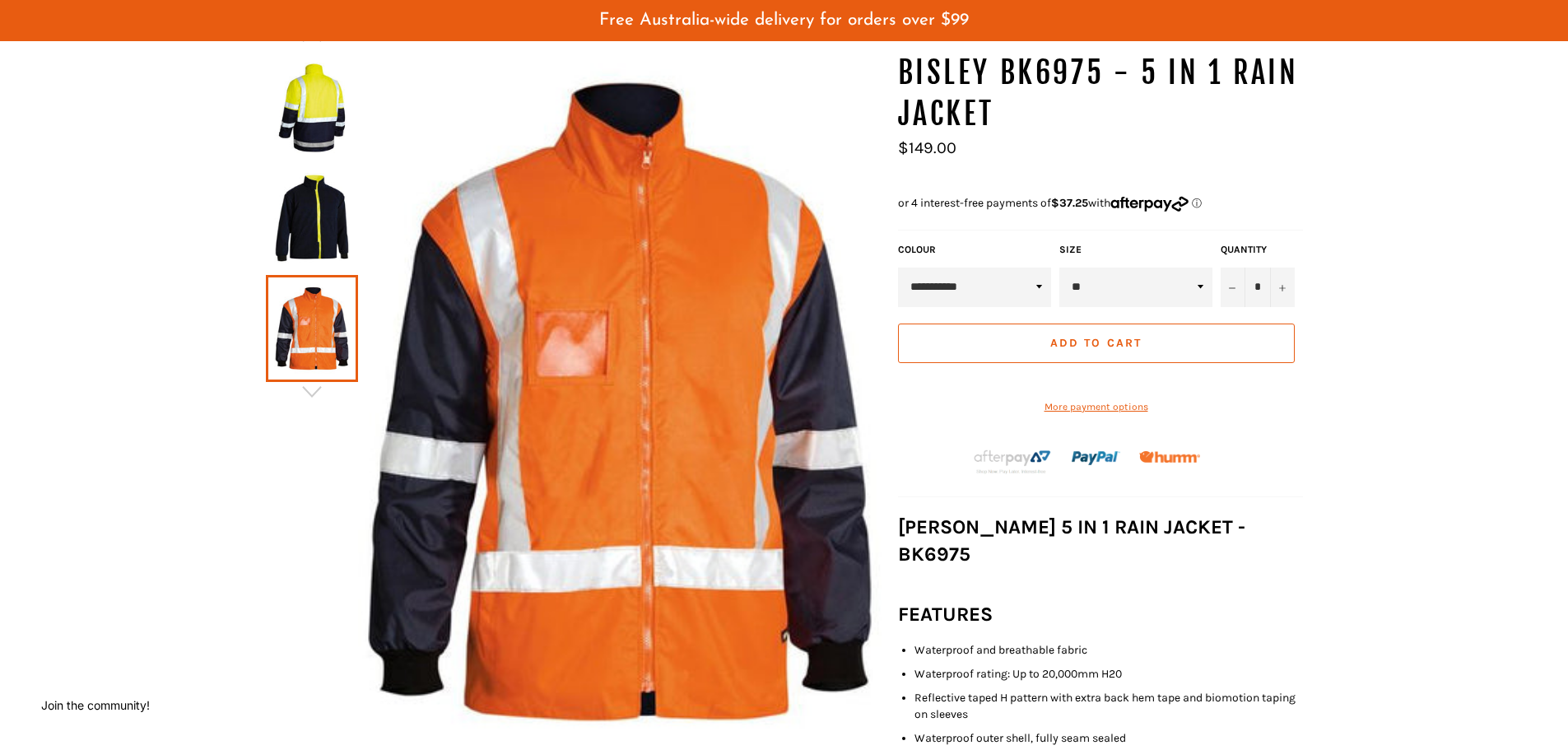
scroll to position [247, 0]
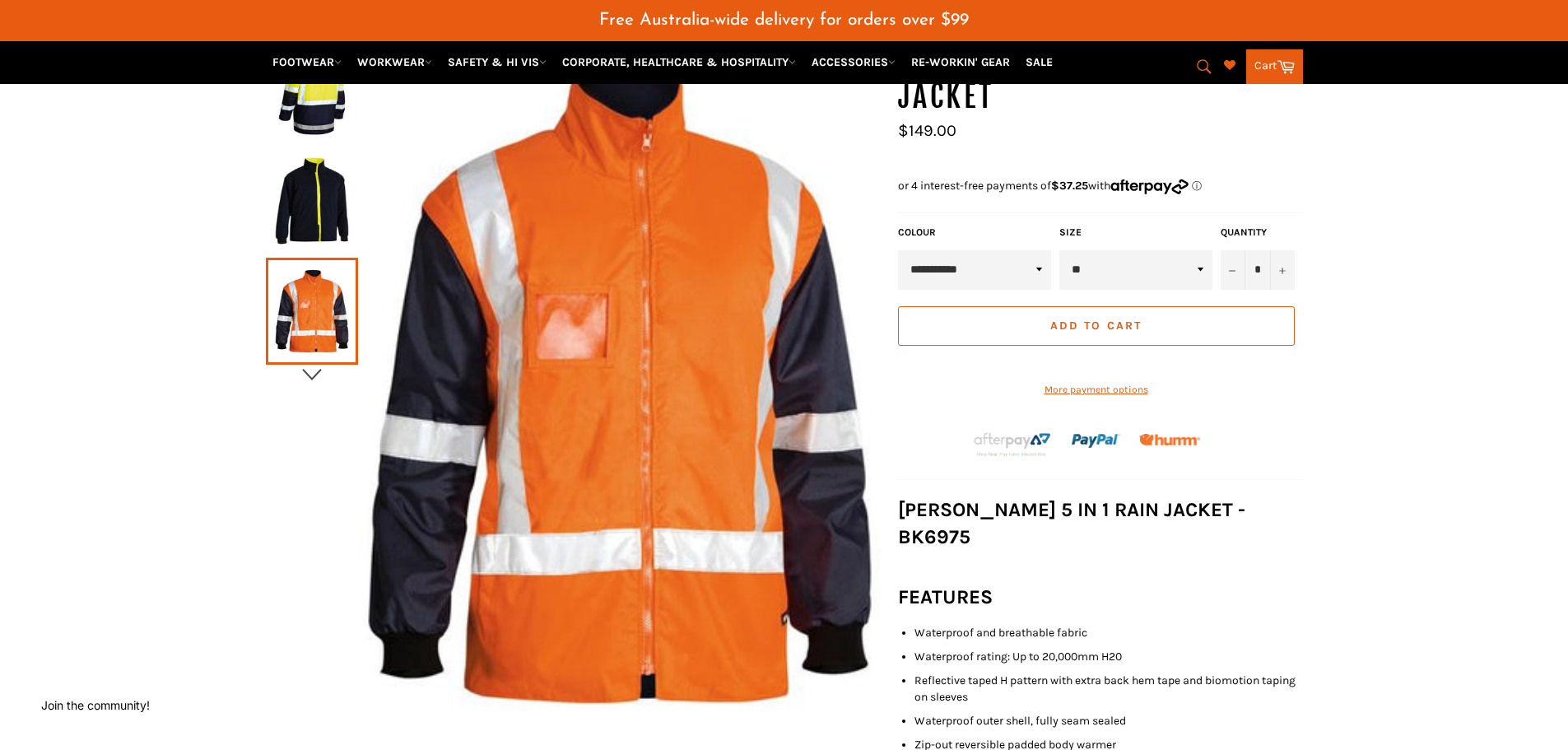
click at [312, 378] on icon "button" at bounding box center [312, 375] width 25 height 25
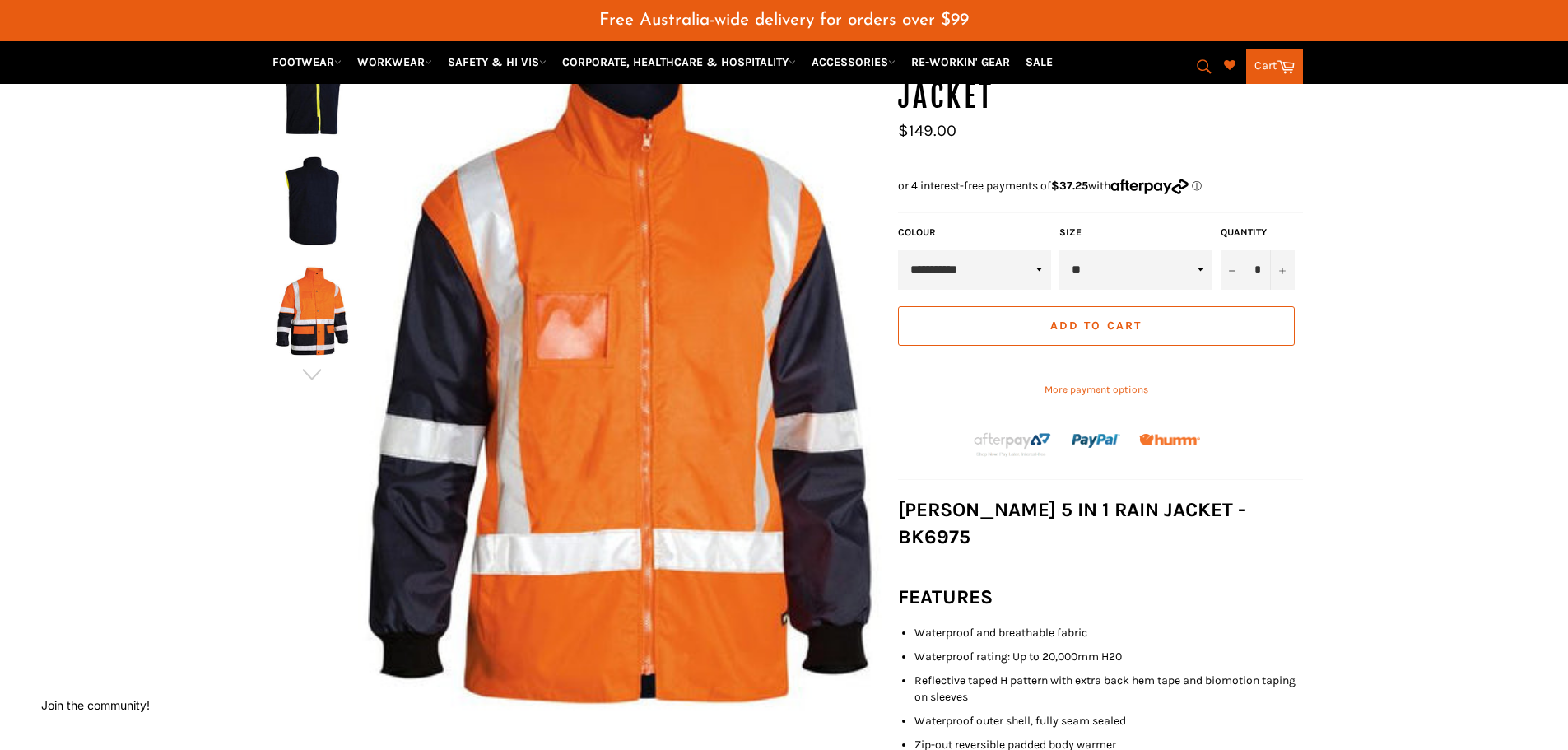
click at [321, 210] on img at bounding box center [312, 201] width 76 height 91
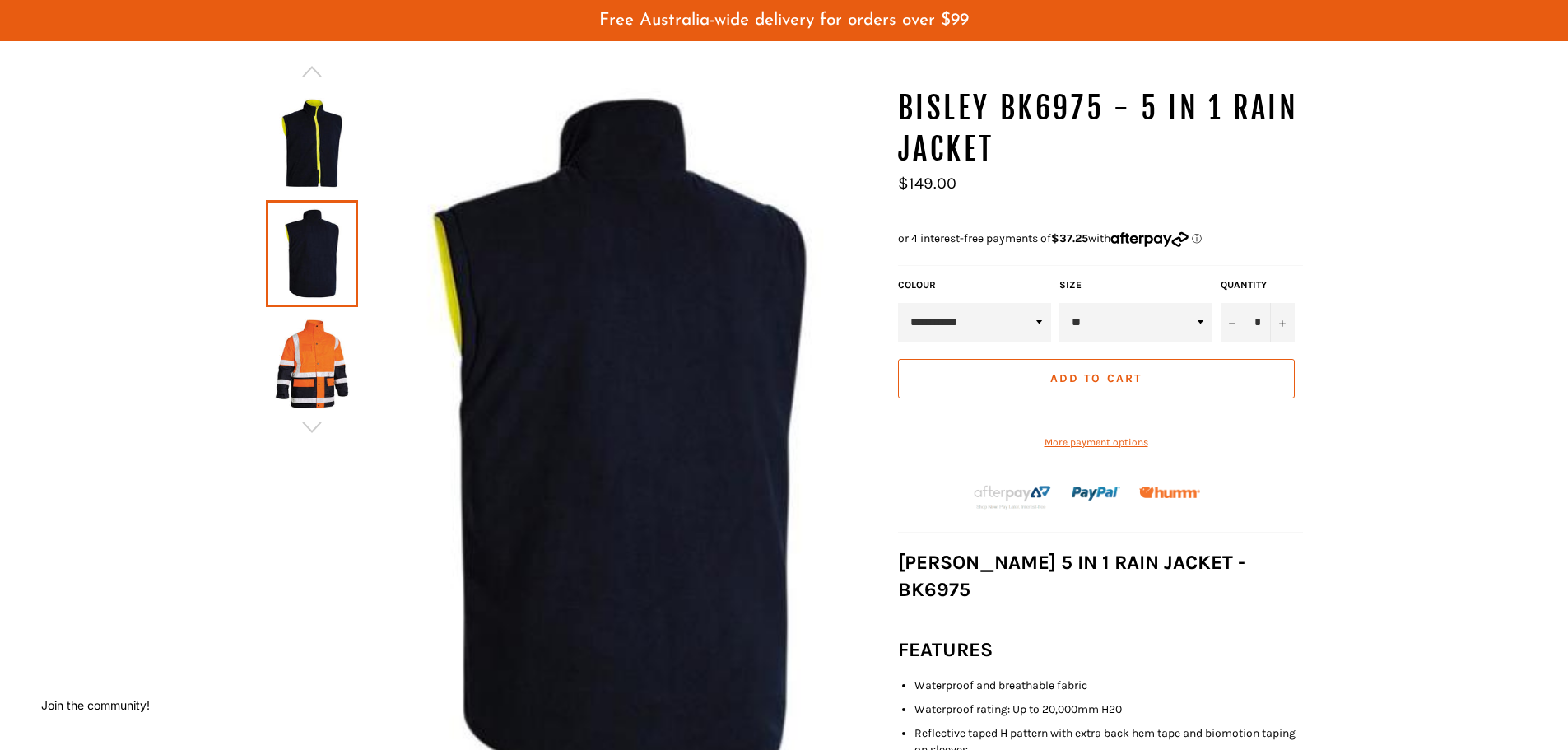
scroll to position [164, 0]
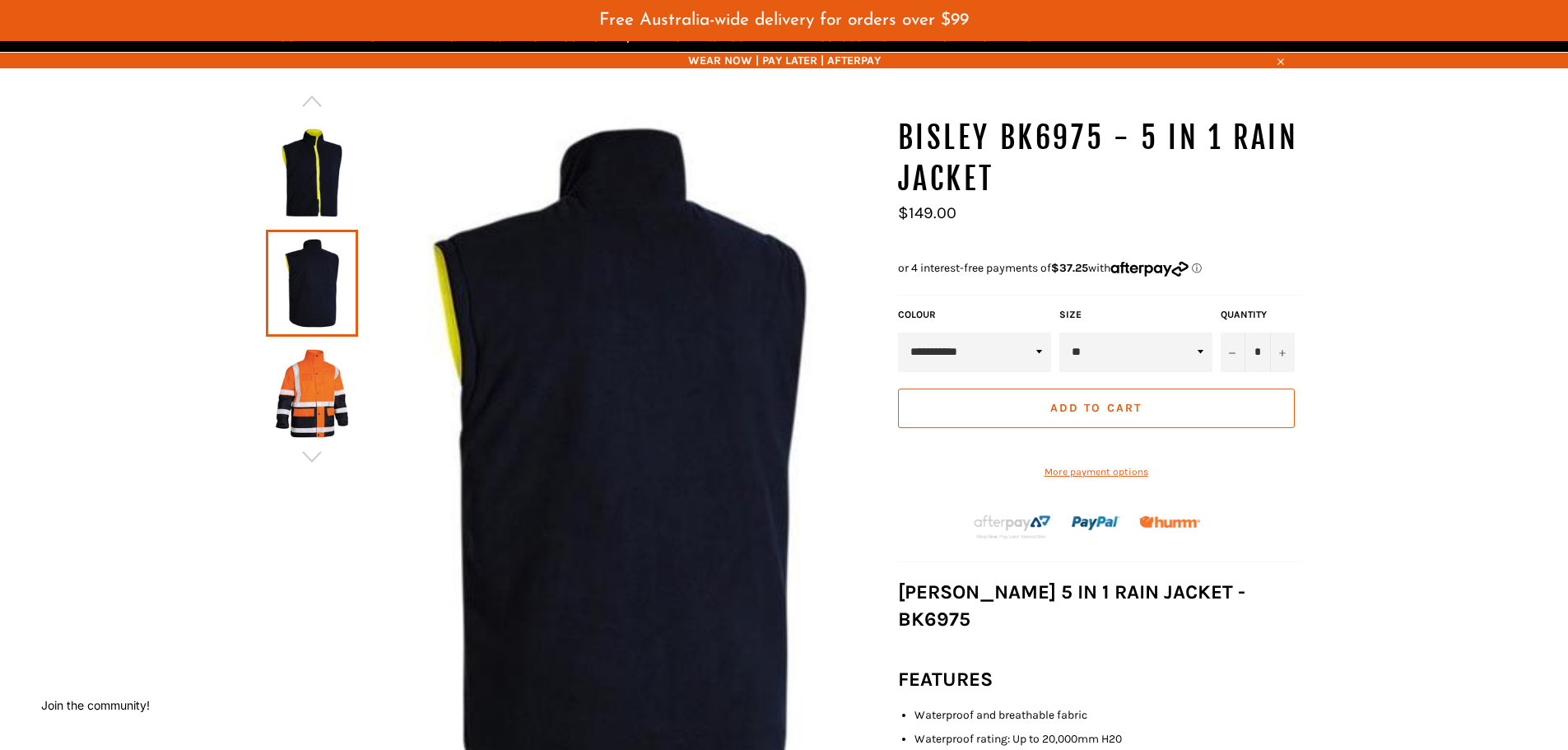
click at [317, 181] on img at bounding box center [312, 172] width 76 height 91
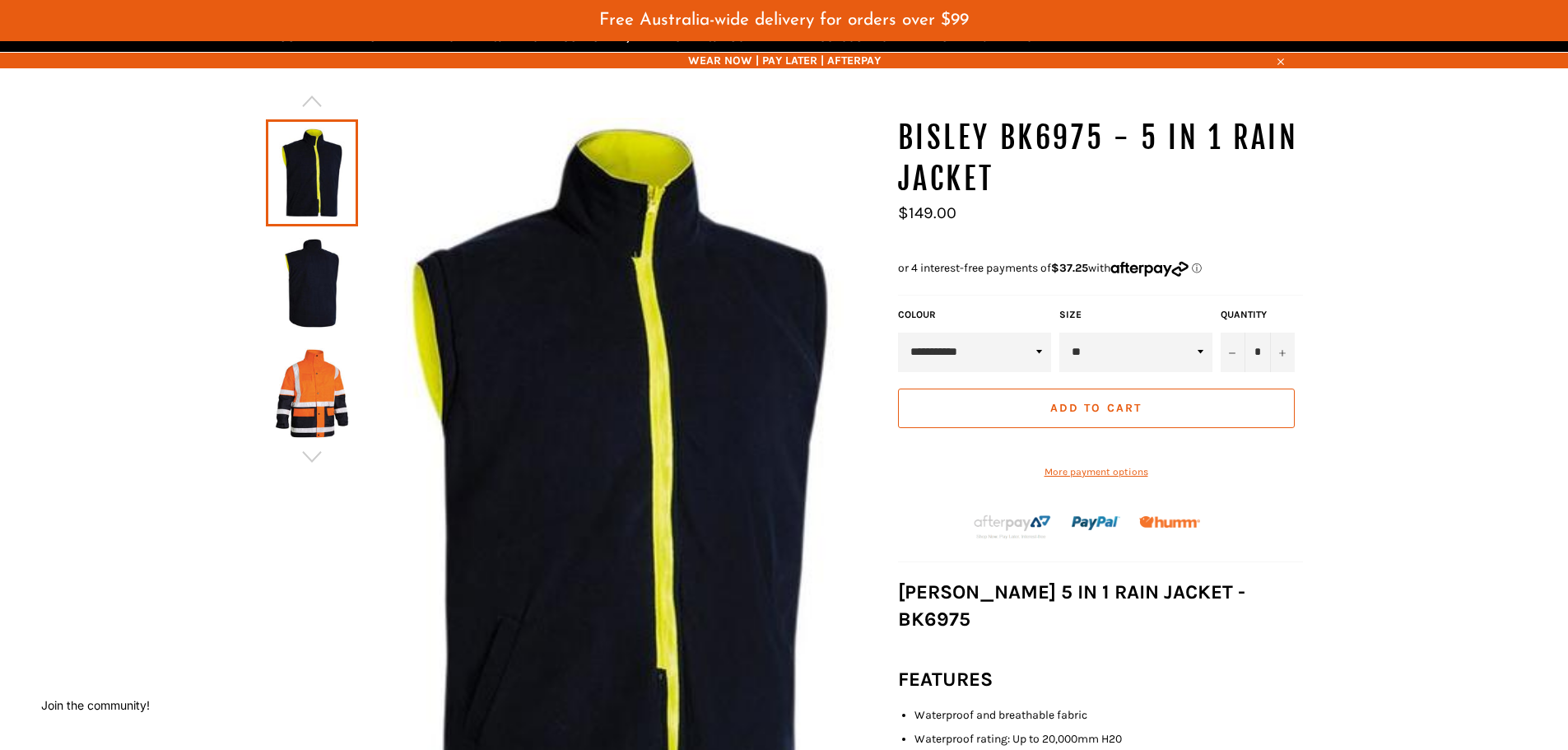
click at [325, 372] on img at bounding box center [312, 393] width 76 height 91
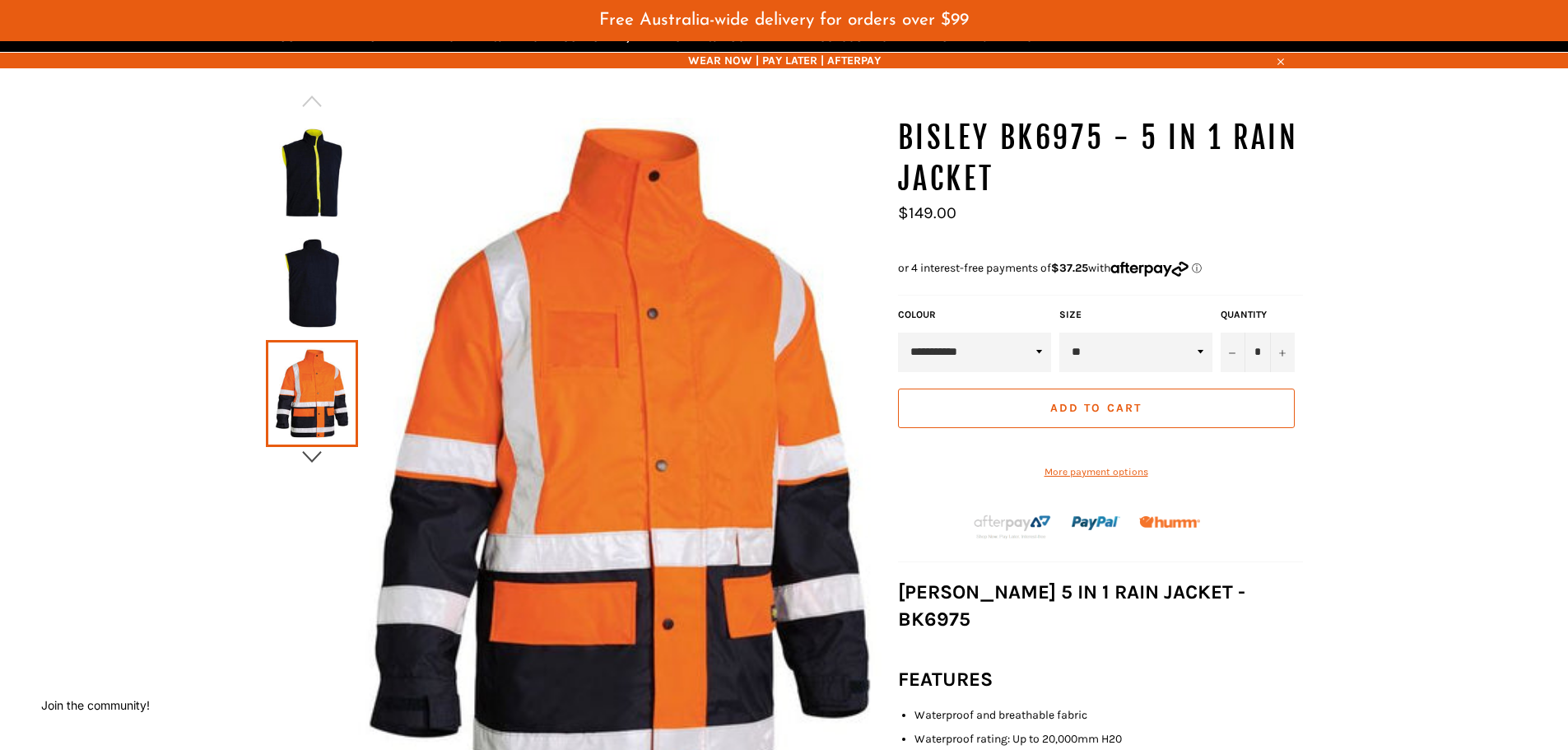
click at [314, 454] on icon "button" at bounding box center [312, 457] width 25 height 25
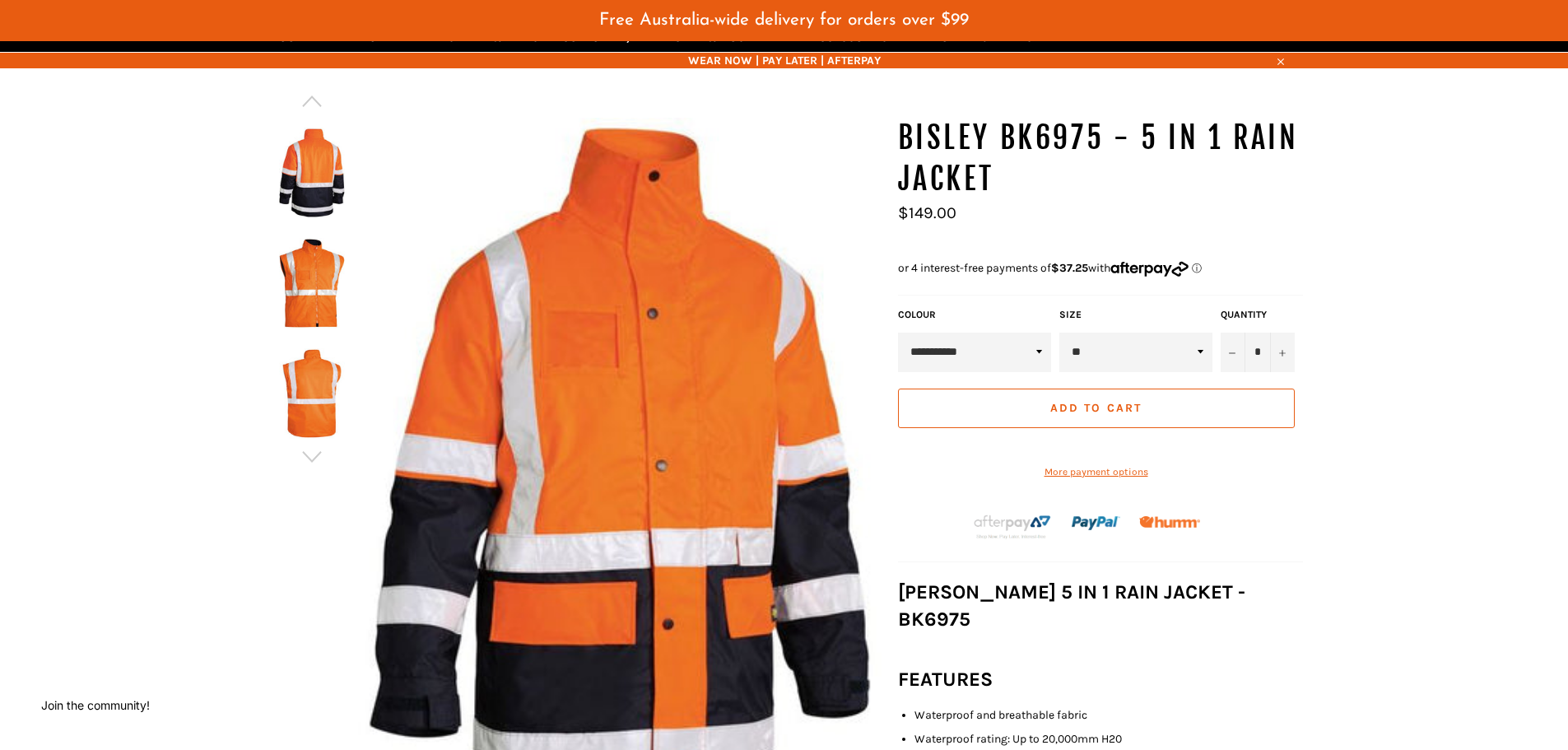
click at [298, 306] on img at bounding box center [312, 283] width 76 height 91
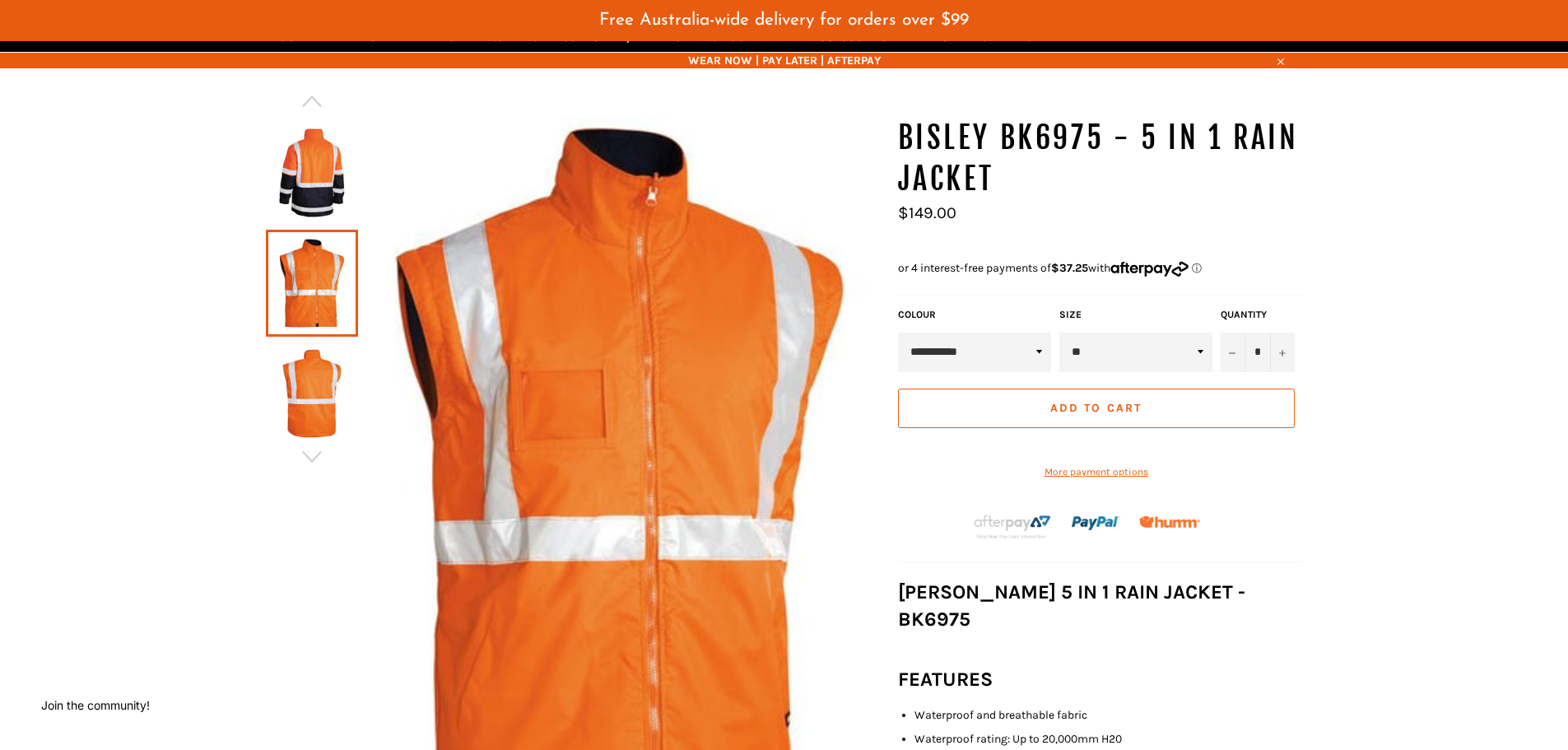
click at [319, 409] on img at bounding box center [312, 393] width 76 height 91
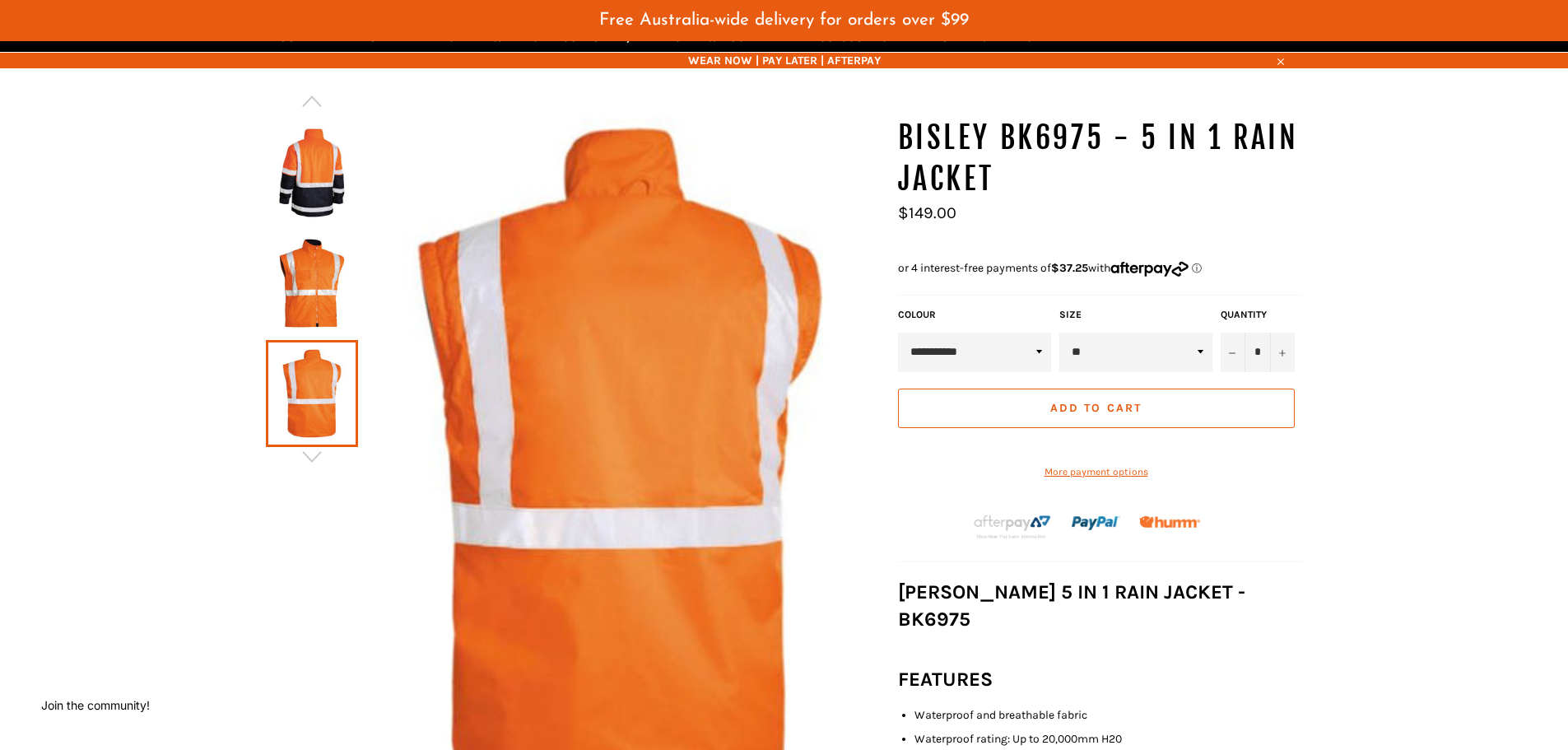
click at [320, 301] on img at bounding box center [312, 283] width 76 height 91
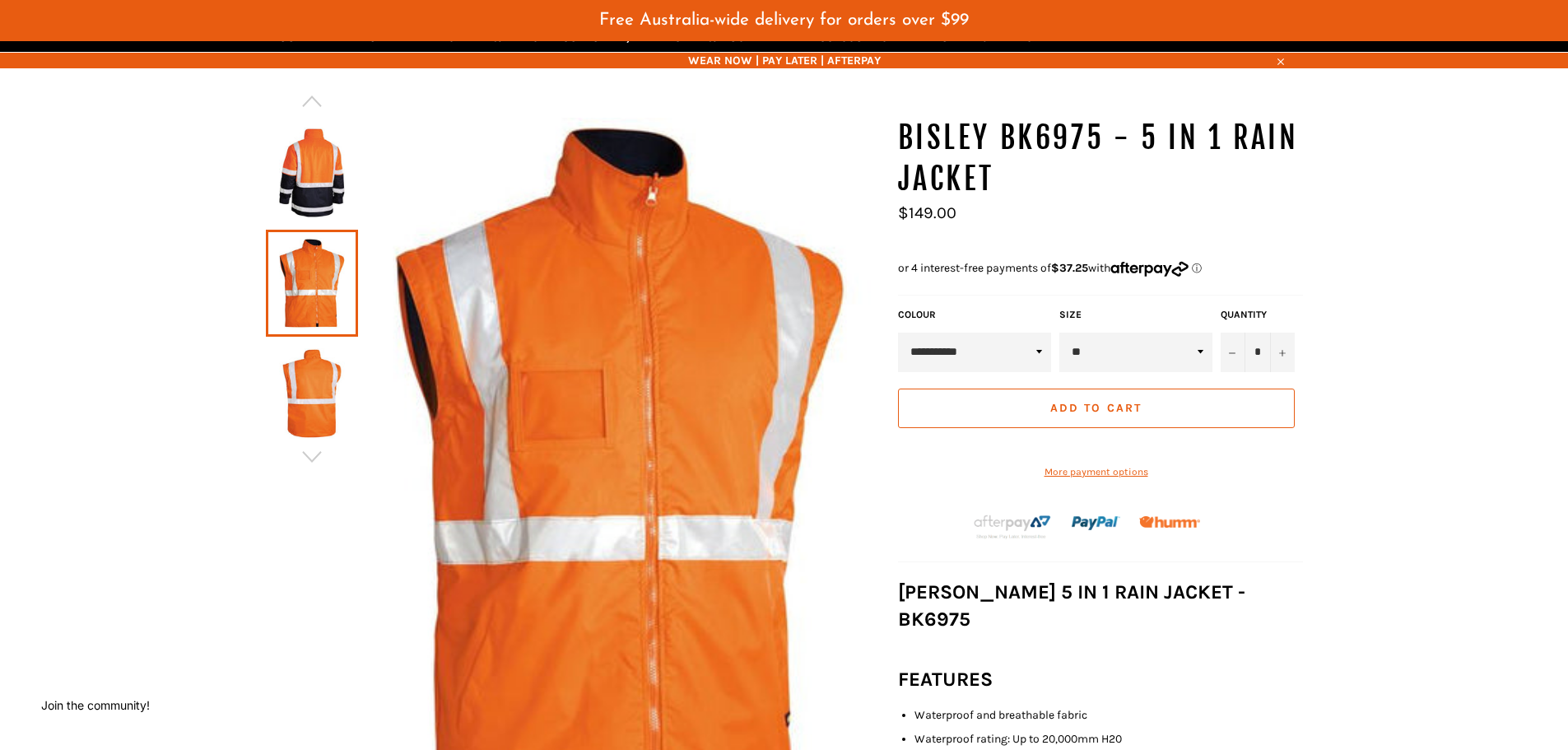
click at [323, 389] on img at bounding box center [312, 393] width 76 height 91
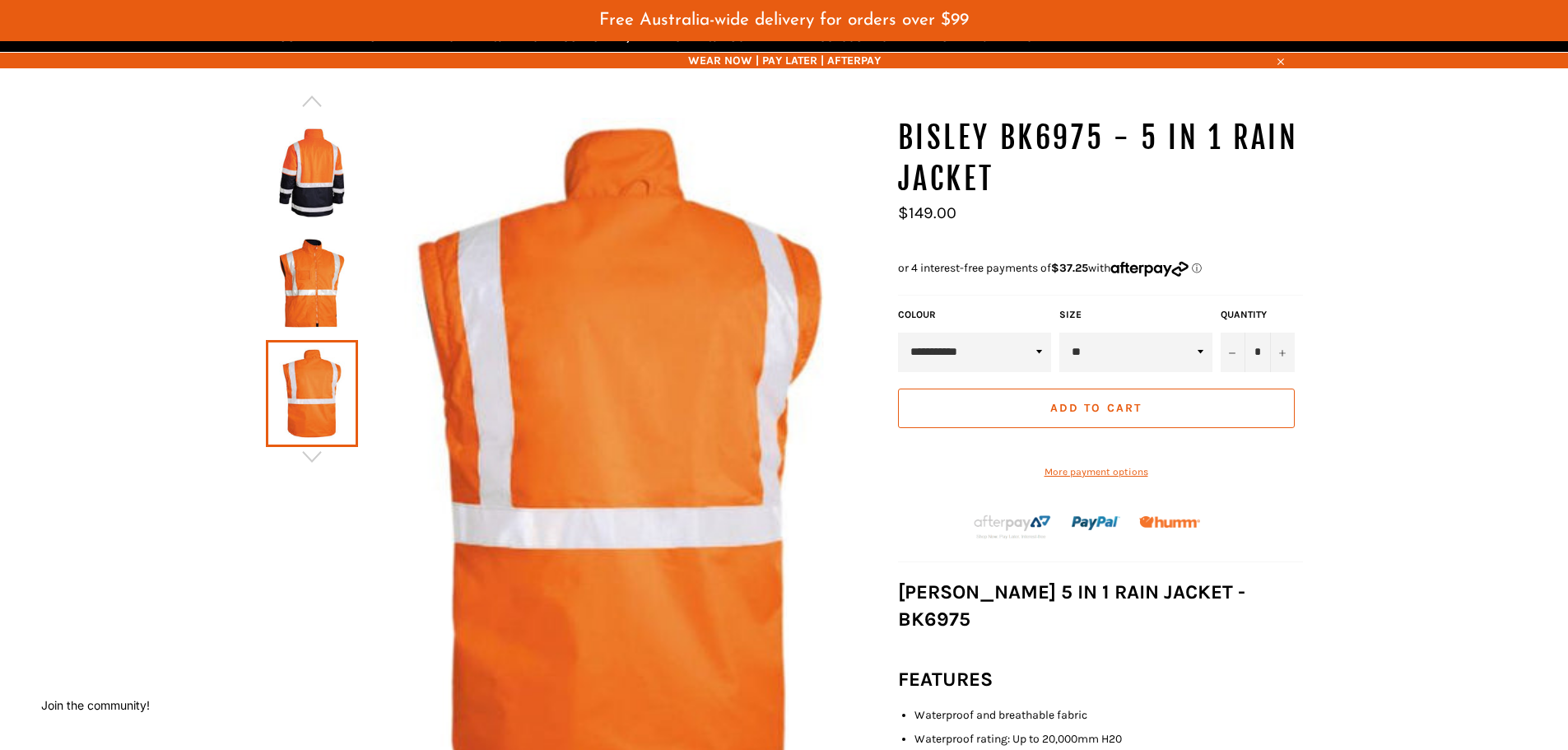
click at [321, 288] on img at bounding box center [312, 283] width 76 height 91
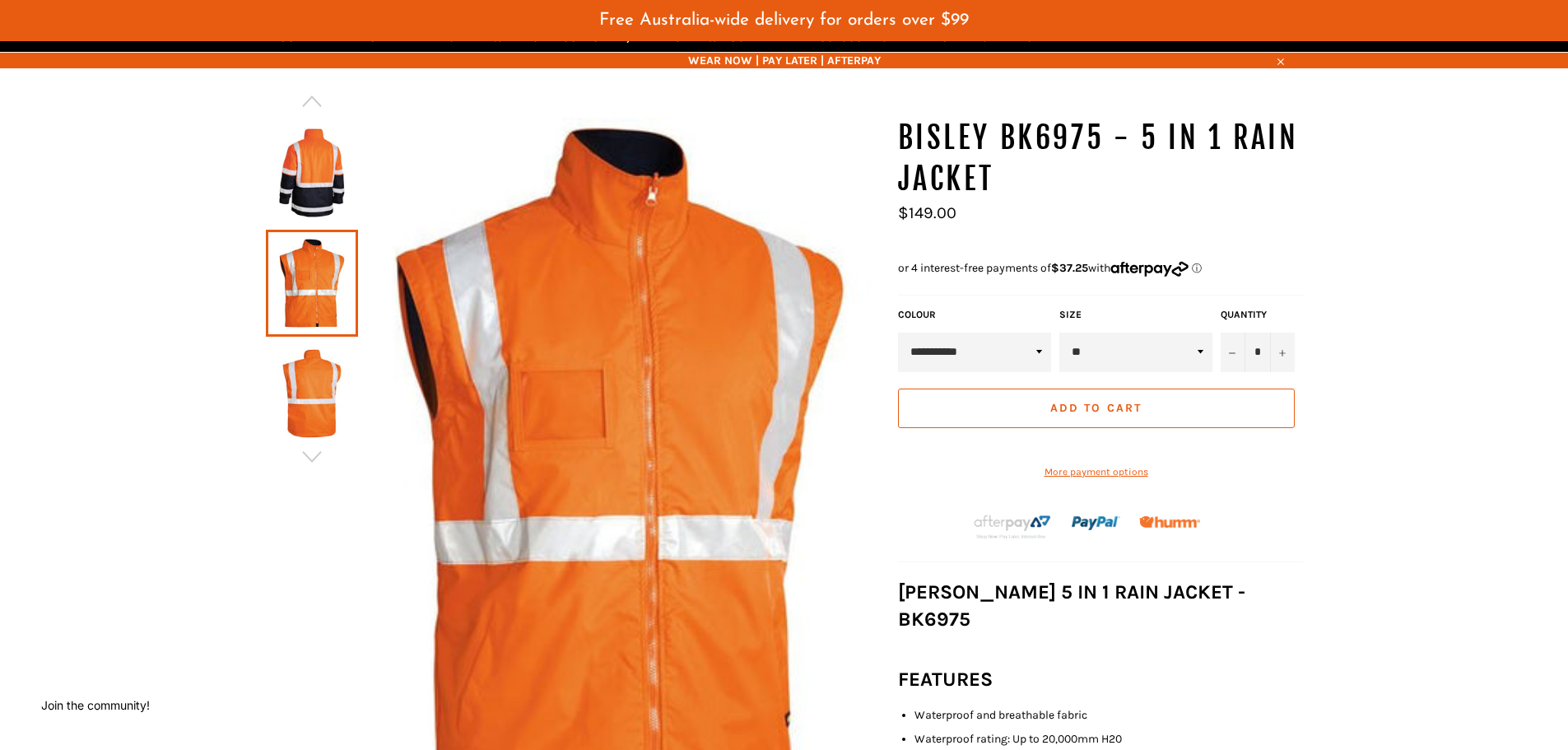
click at [320, 191] on img at bounding box center [312, 172] width 76 height 91
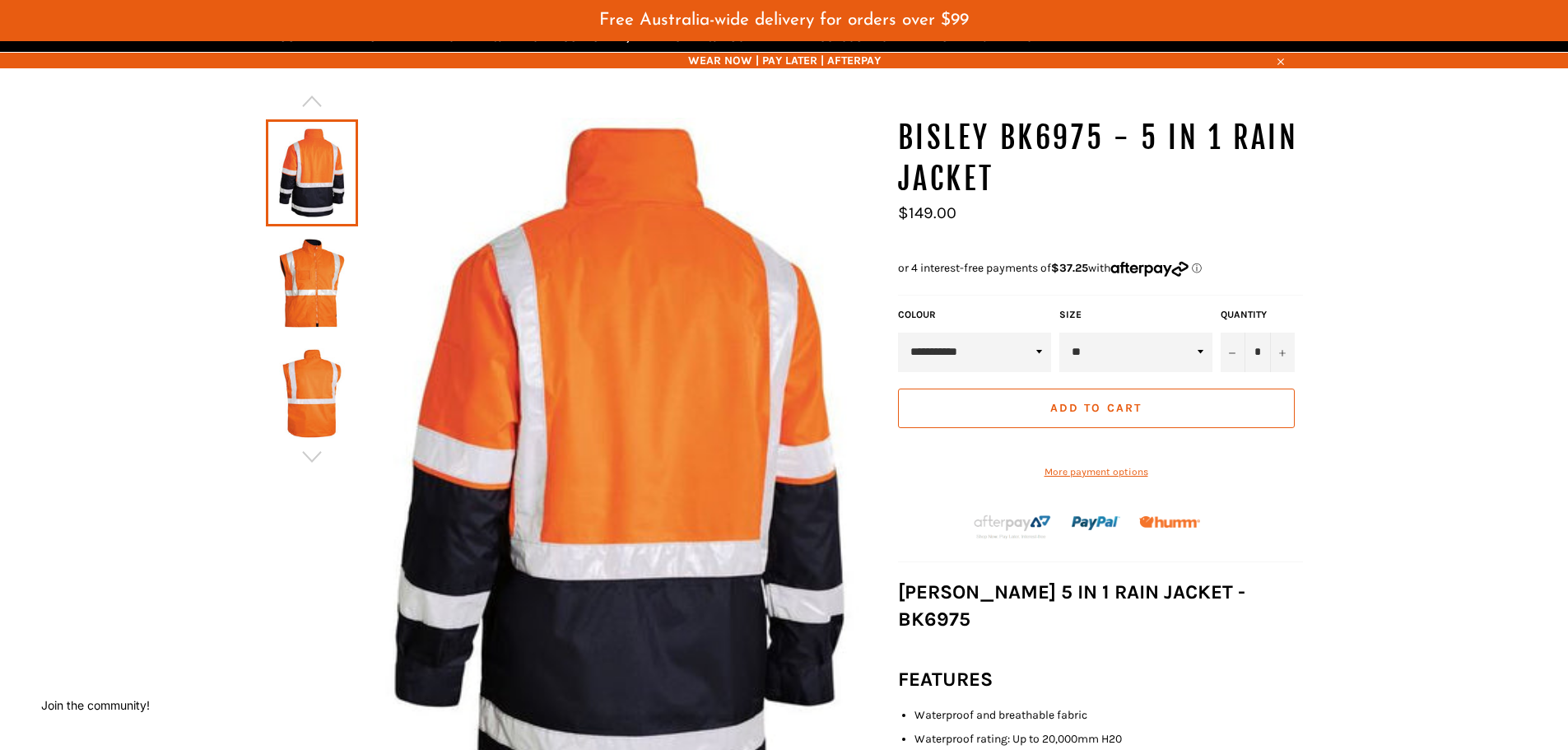
click at [329, 291] on img at bounding box center [312, 283] width 76 height 91
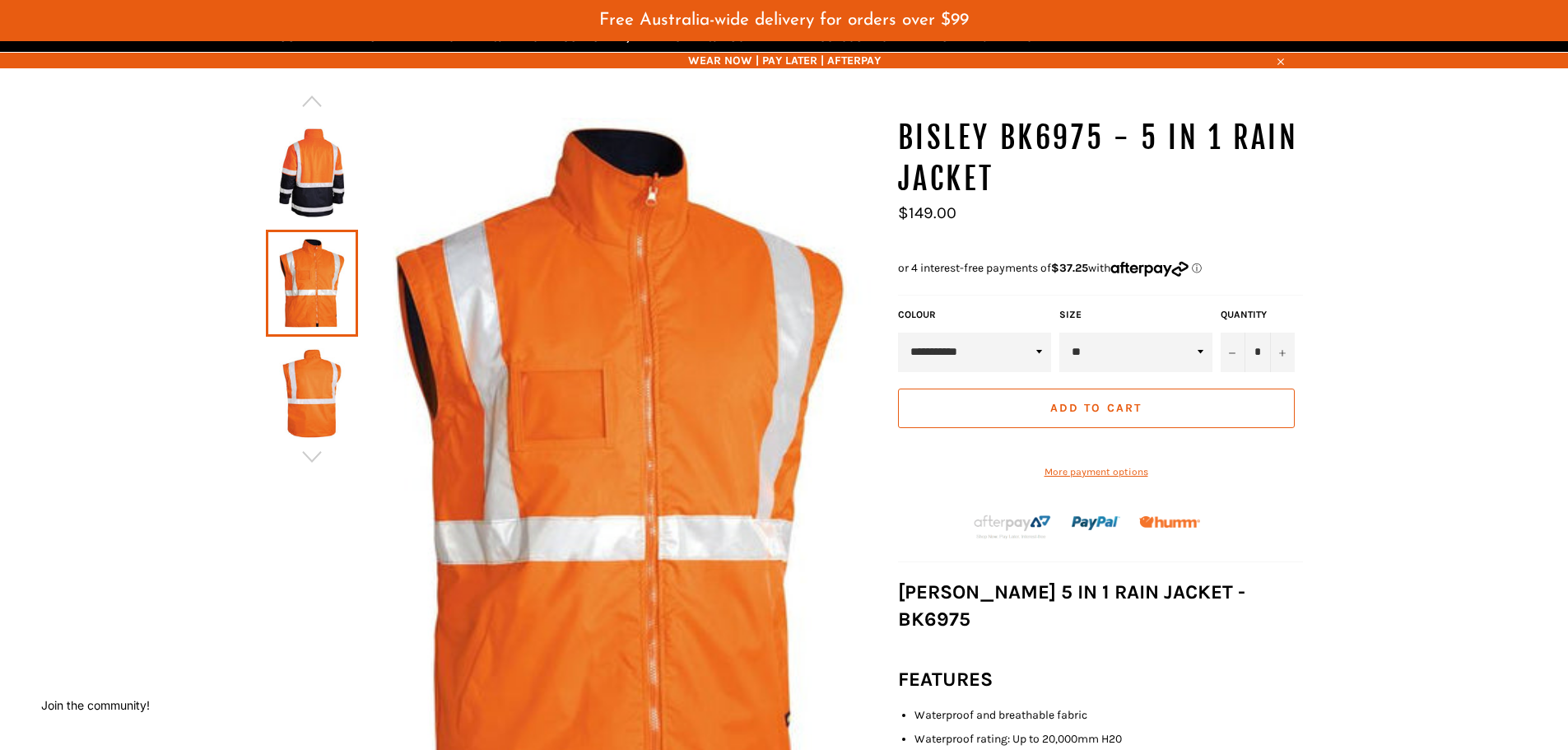
click at [318, 373] on img at bounding box center [312, 393] width 76 height 91
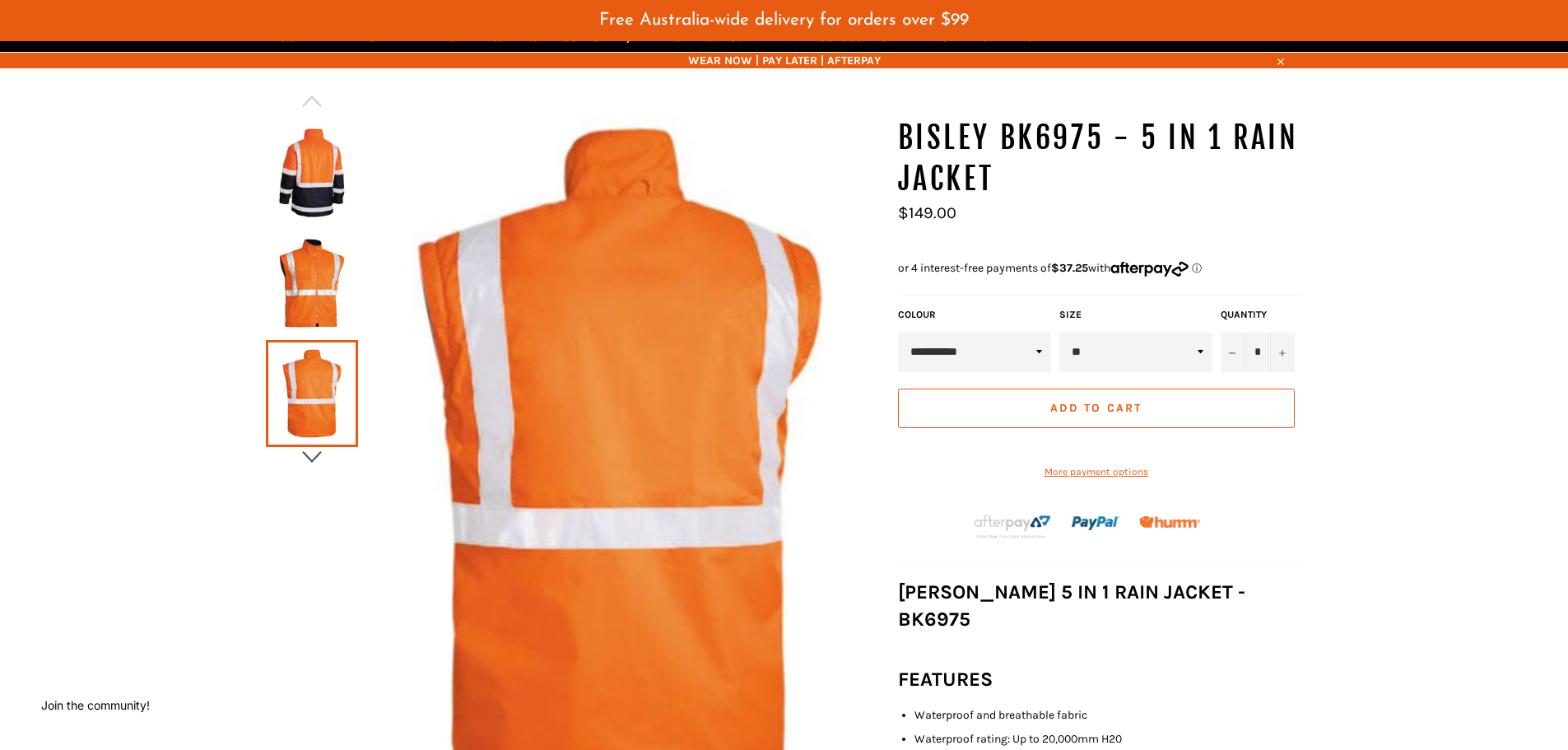
click at [318, 454] on icon "button" at bounding box center [312, 457] width 25 height 25
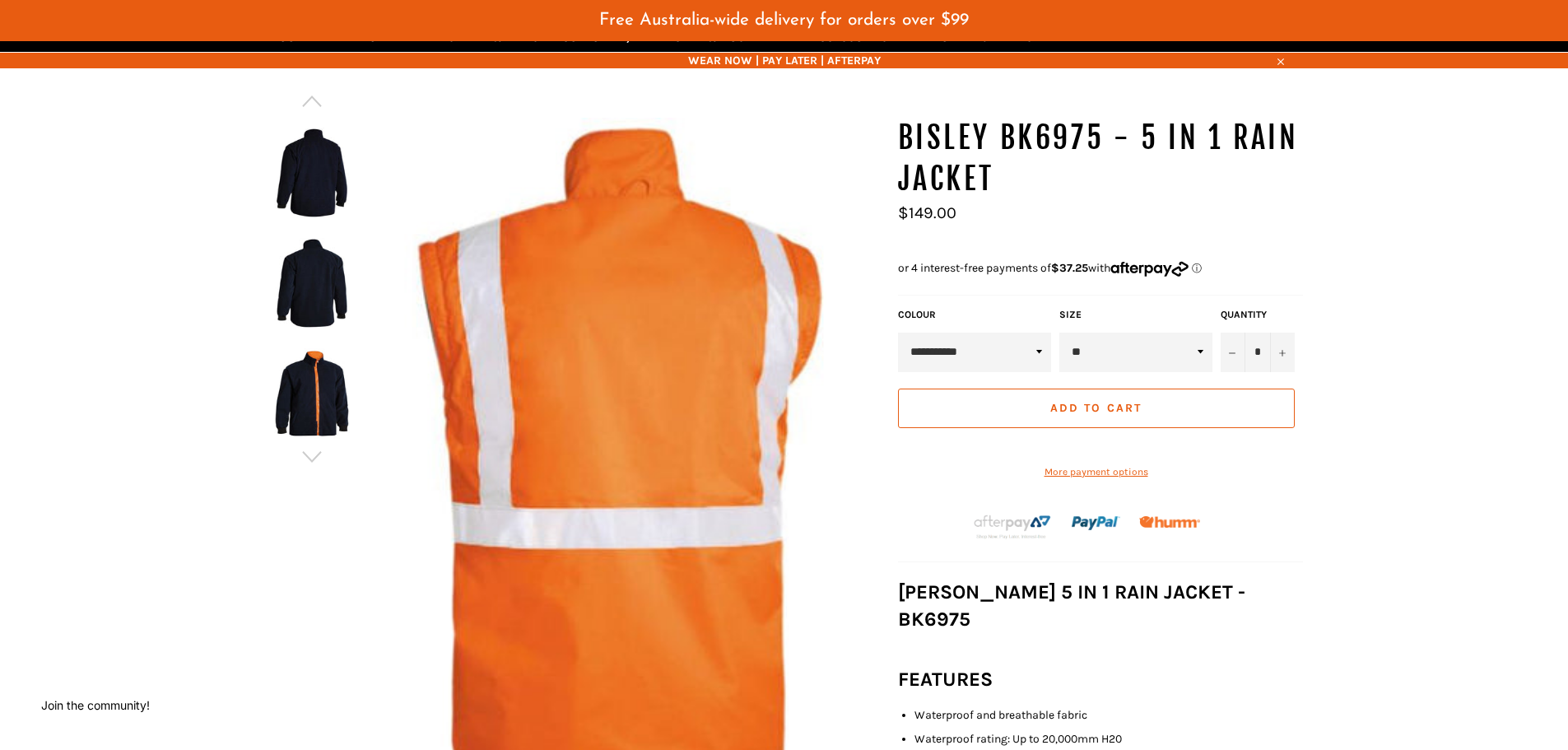
click at [316, 383] on img at bounding box center [312, 393] width 76 height 91
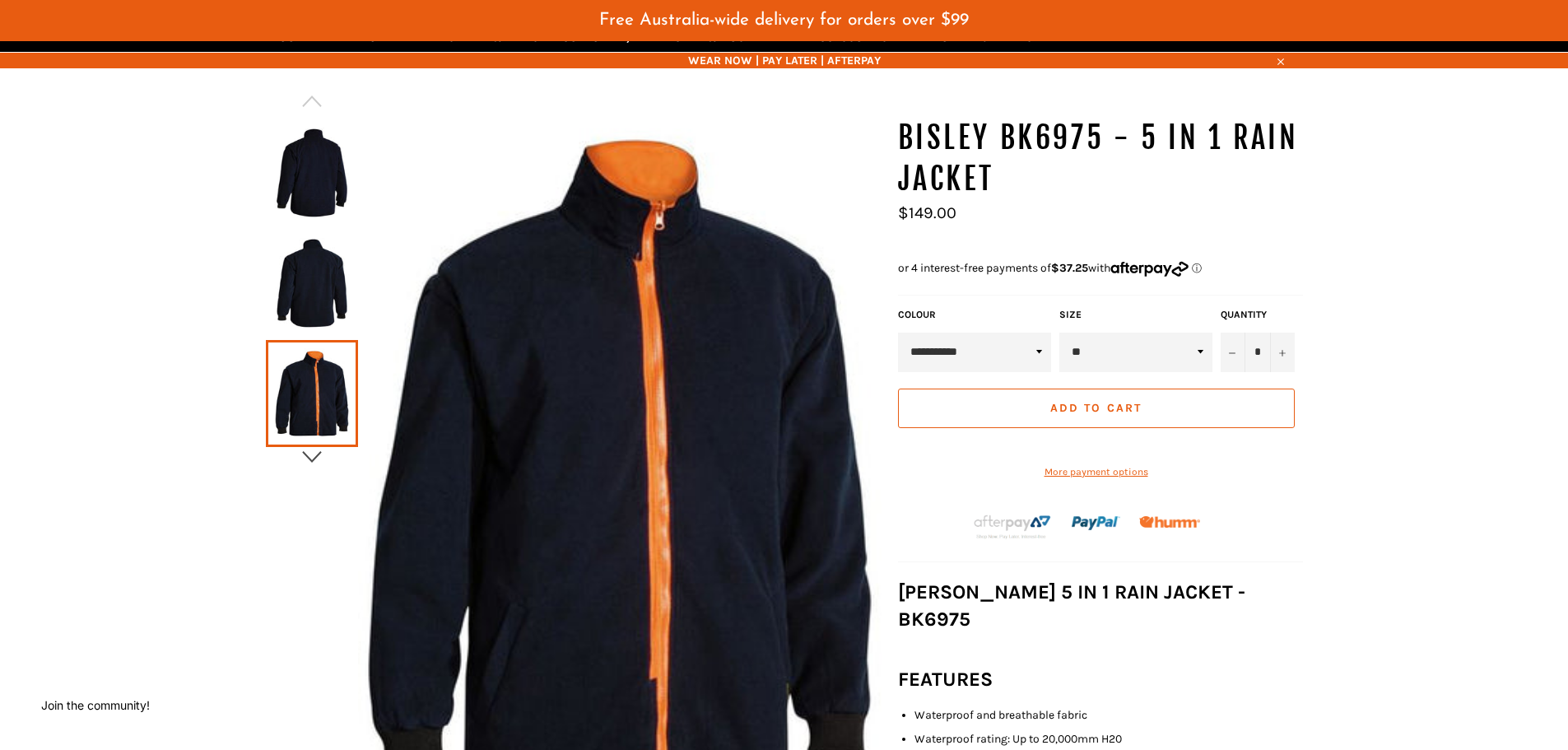
click at [314, 460] on icon "button" at bounding box center [311, 457] width 19 height 11
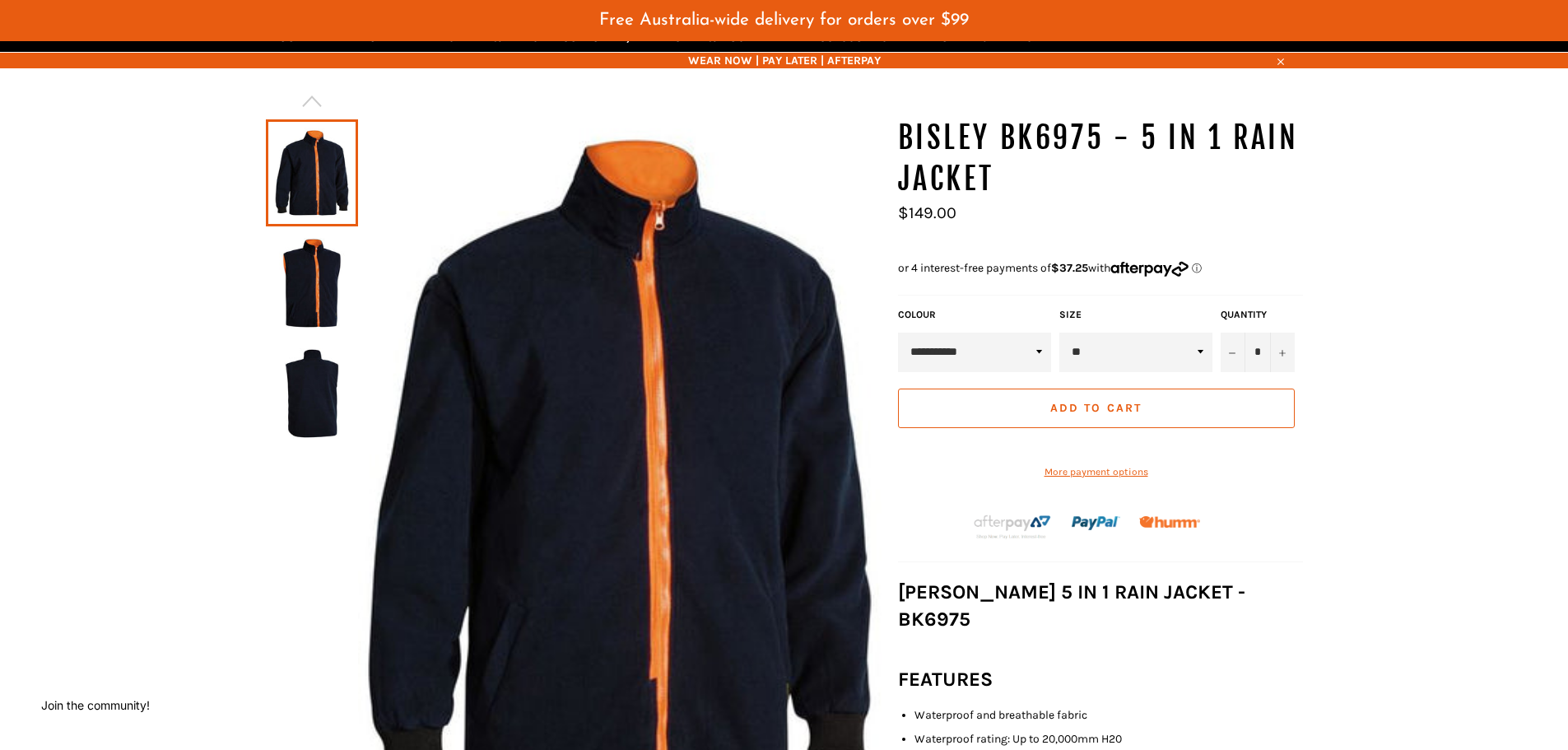
click at [314, 460] on div at bounding box center [573, 477] width 615 height 719
click at [319, 283] on img at bounding box center [312, 283] width 76 height 91
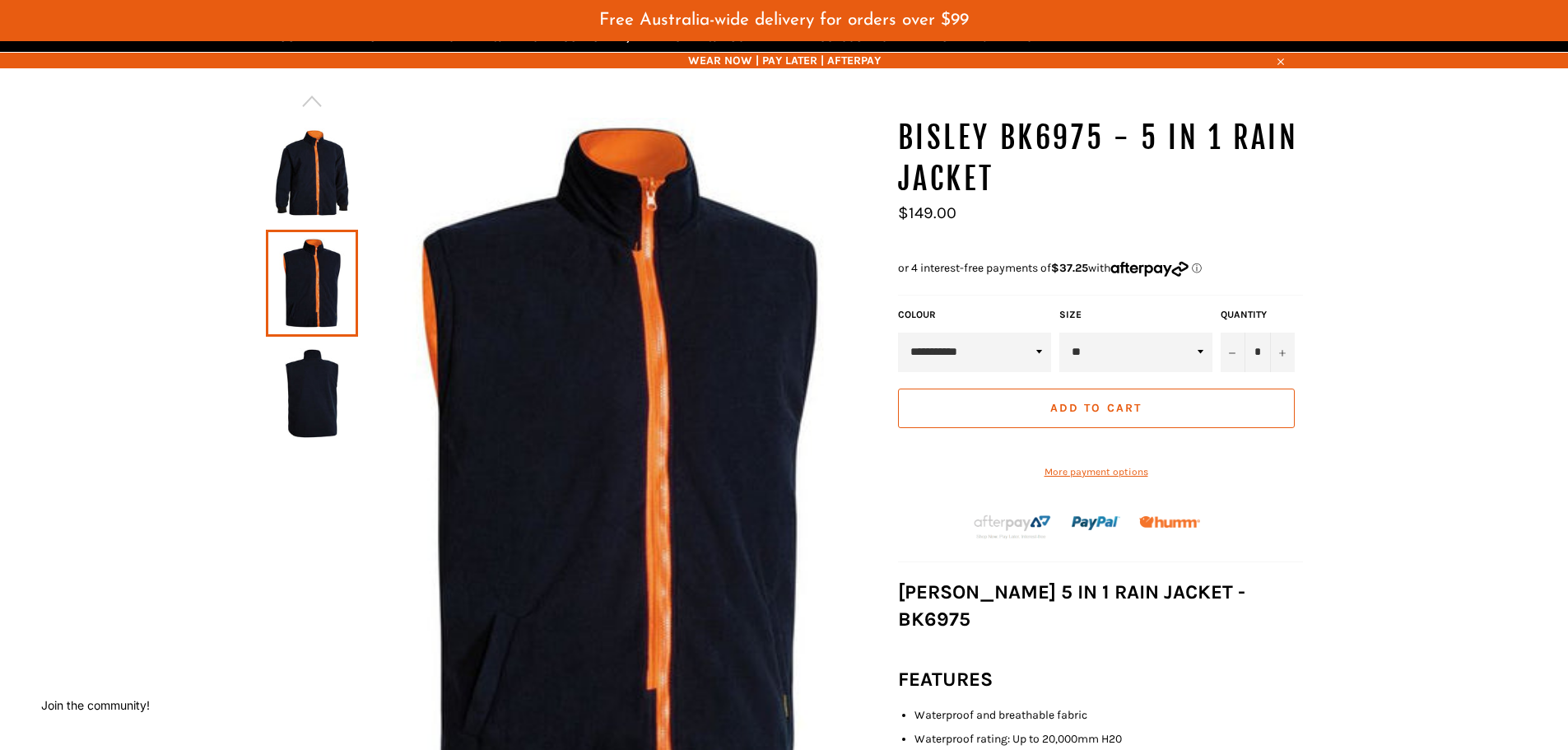
click at [317, 407] on img at bounding box center [312, 393] width 76 height 91
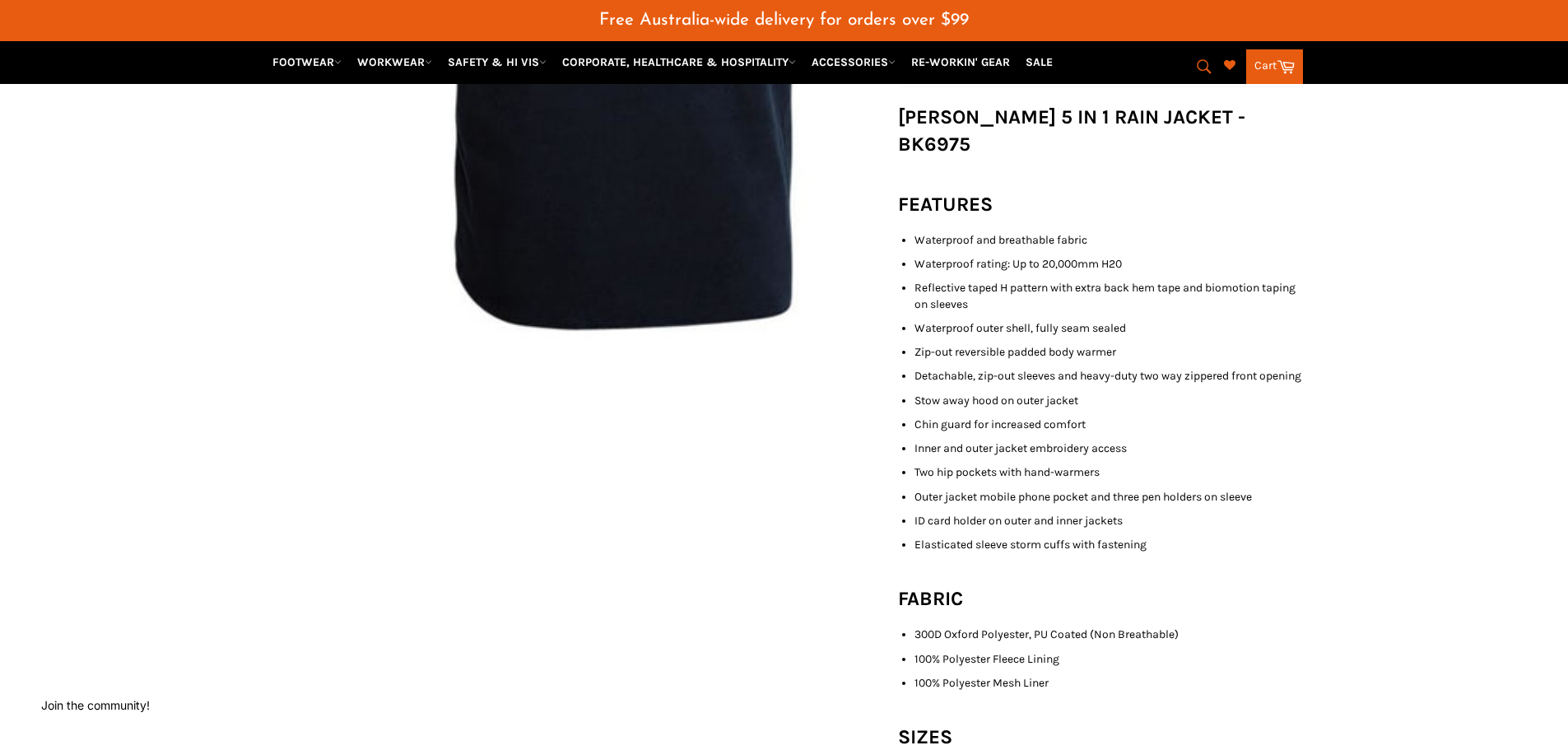
scroll to position [0, 0]
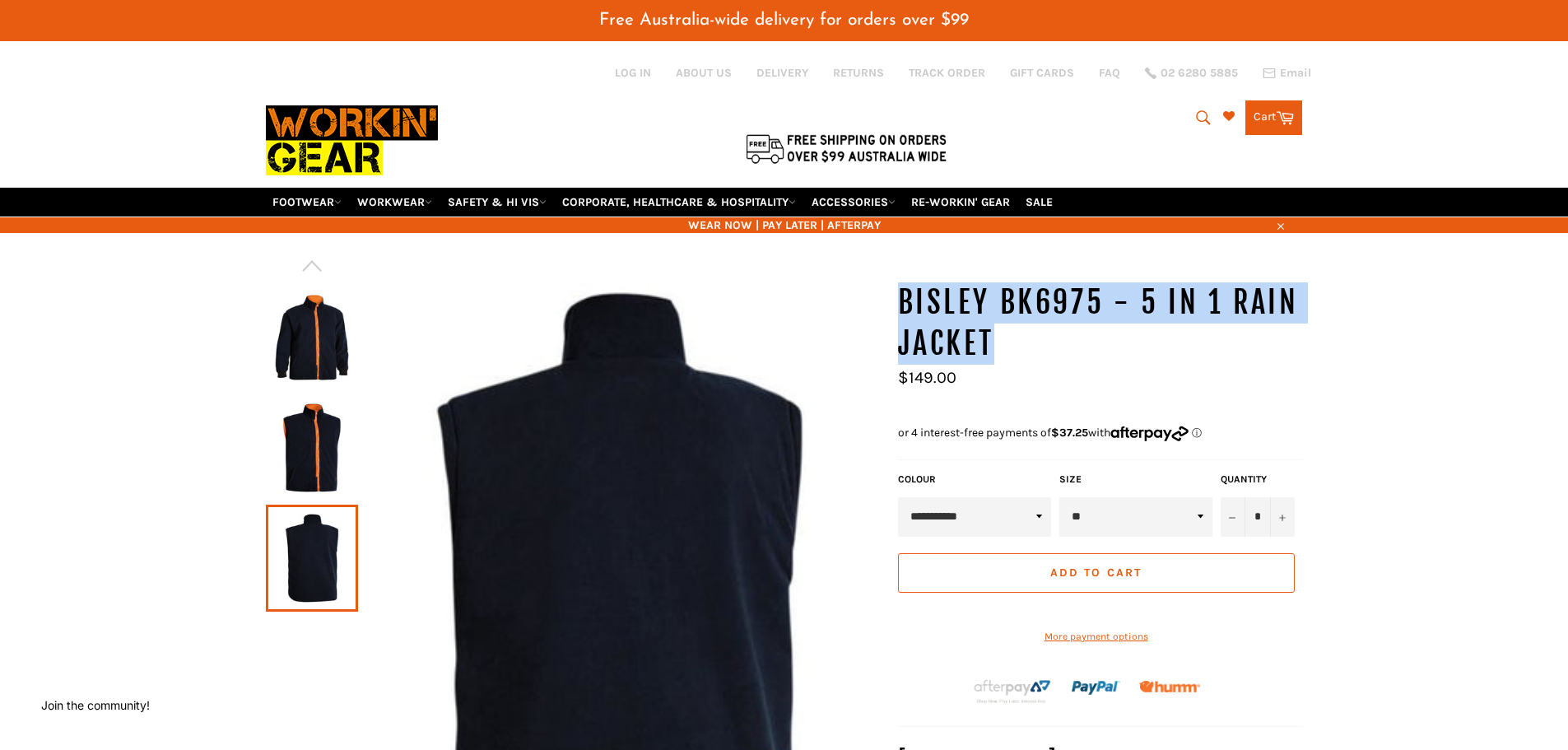
drag, startPoint x: 901, startPoint y: 289, endPoint x: 997, endPoint y: 338, distance: 107.8
click at [997, 338] on h1 "BISLEY BK6975 - 5 in 1 Rain Jacket" at bounding box center [1100, 323] width 405 height 81
copy h1 "BISLEY BK6975 - 5 in 1 Rain Jacket"
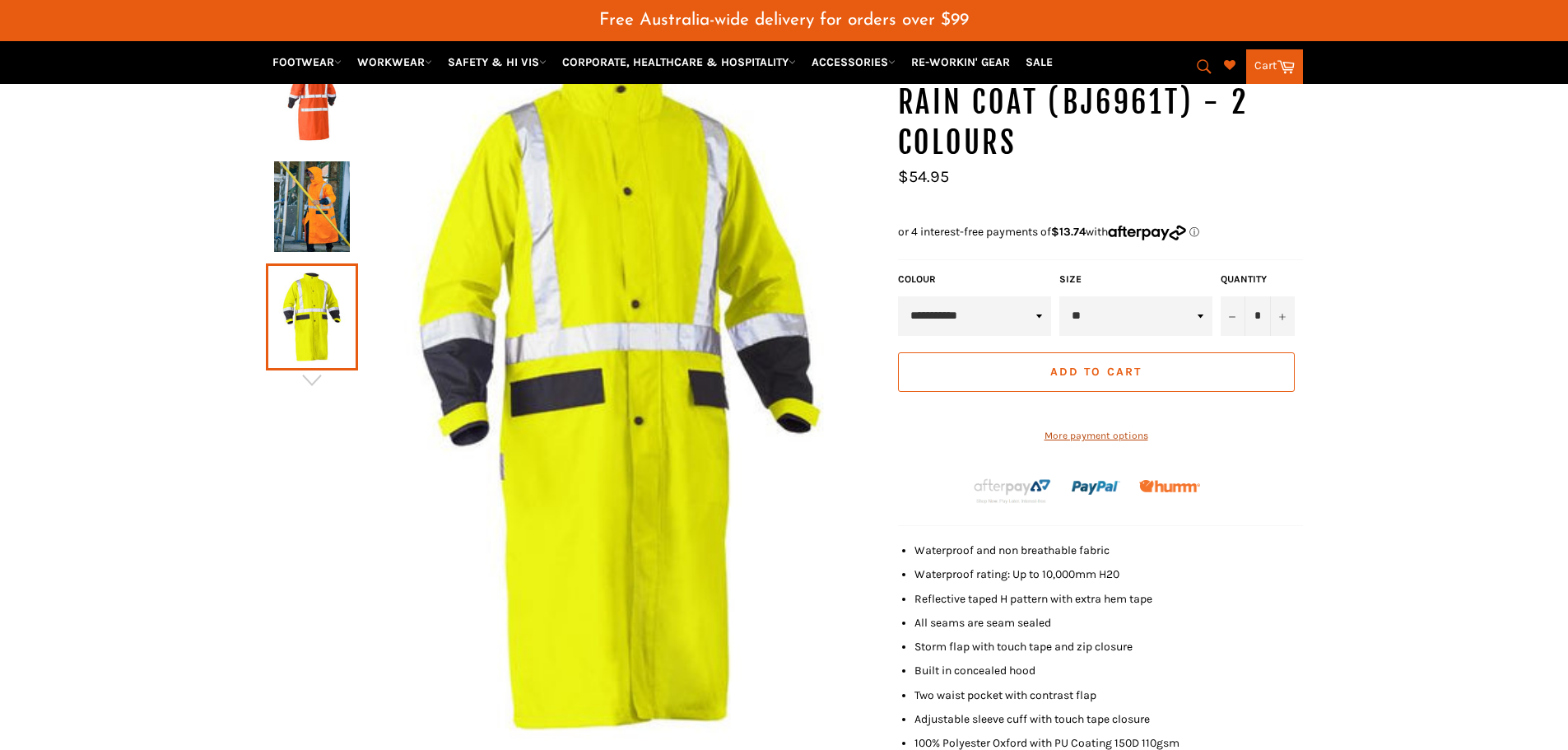
scroll to position [247, 0]
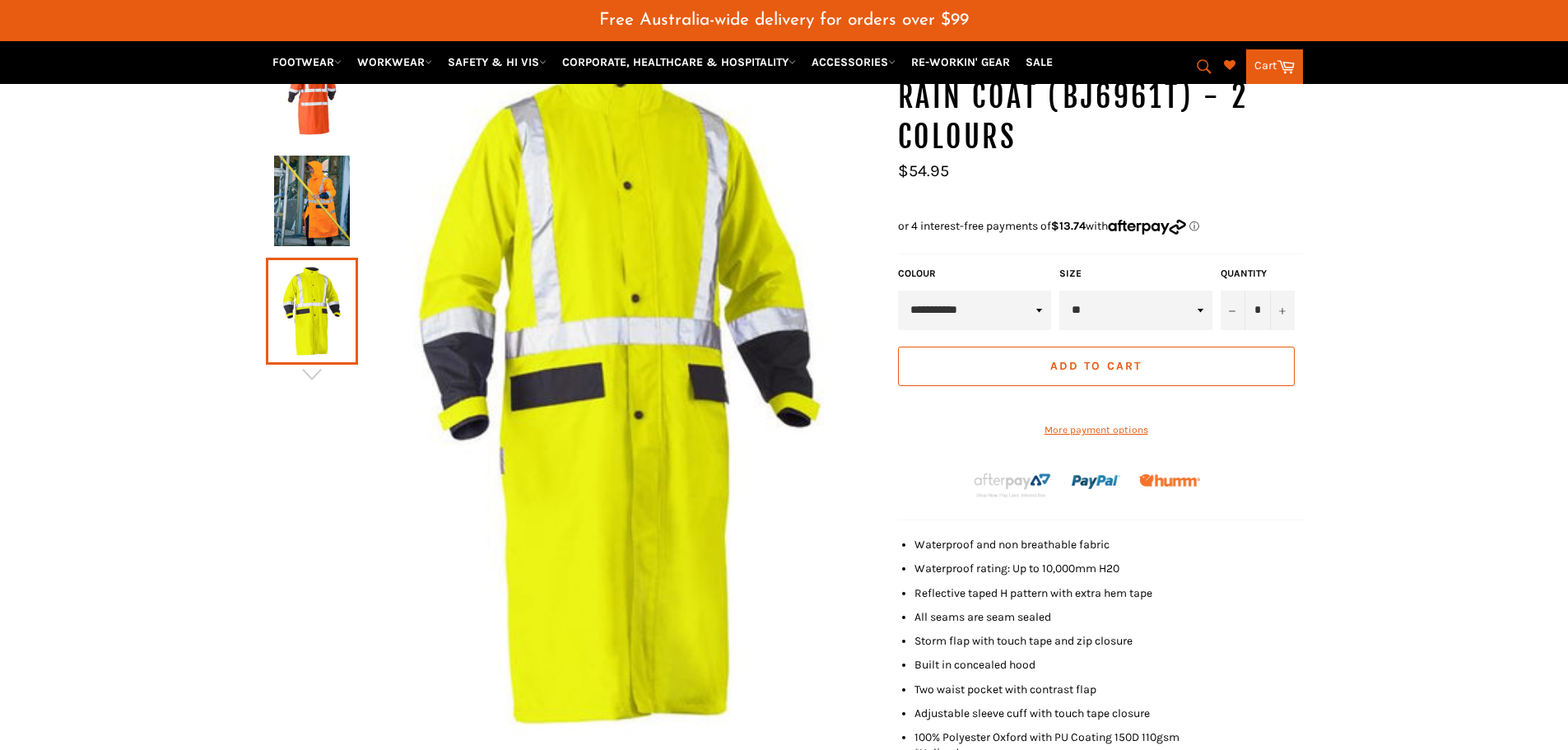
click at [1112, 328] on select "** *** *** *** *** *** *** *** *** ***" at bounding box center [1135, 310] width 153 height 40
select select "***"
click at [1059, 298] on select "** *** *** *** *** *** *** *** *** ***" at bounding box center [1135, 310] width 153 height 40
